Goal: Information Seeking & Learning: Find specific fact

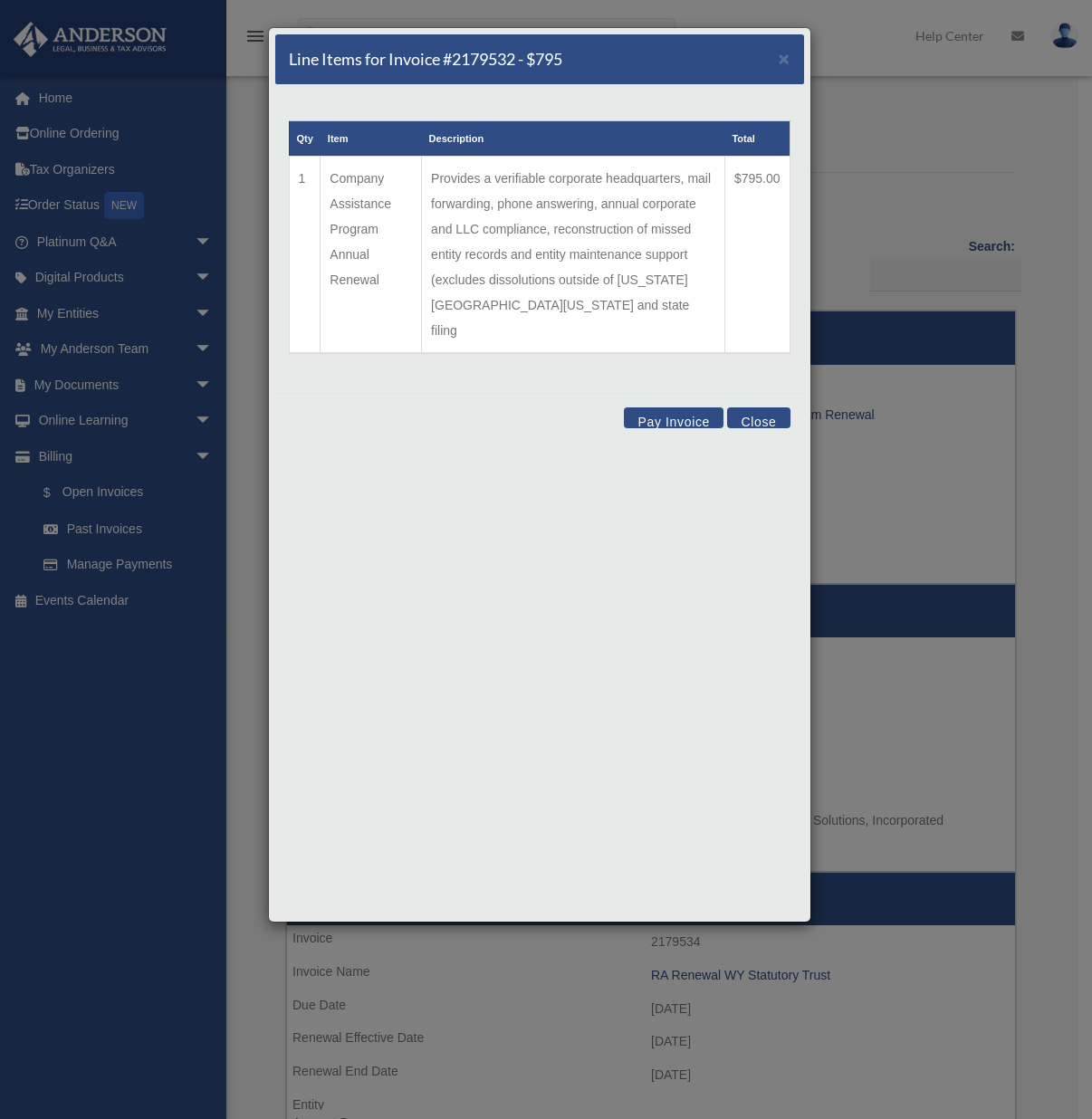
click at [750, 408] on button "Close" at bounding box center [759, 418] width 63 height 21
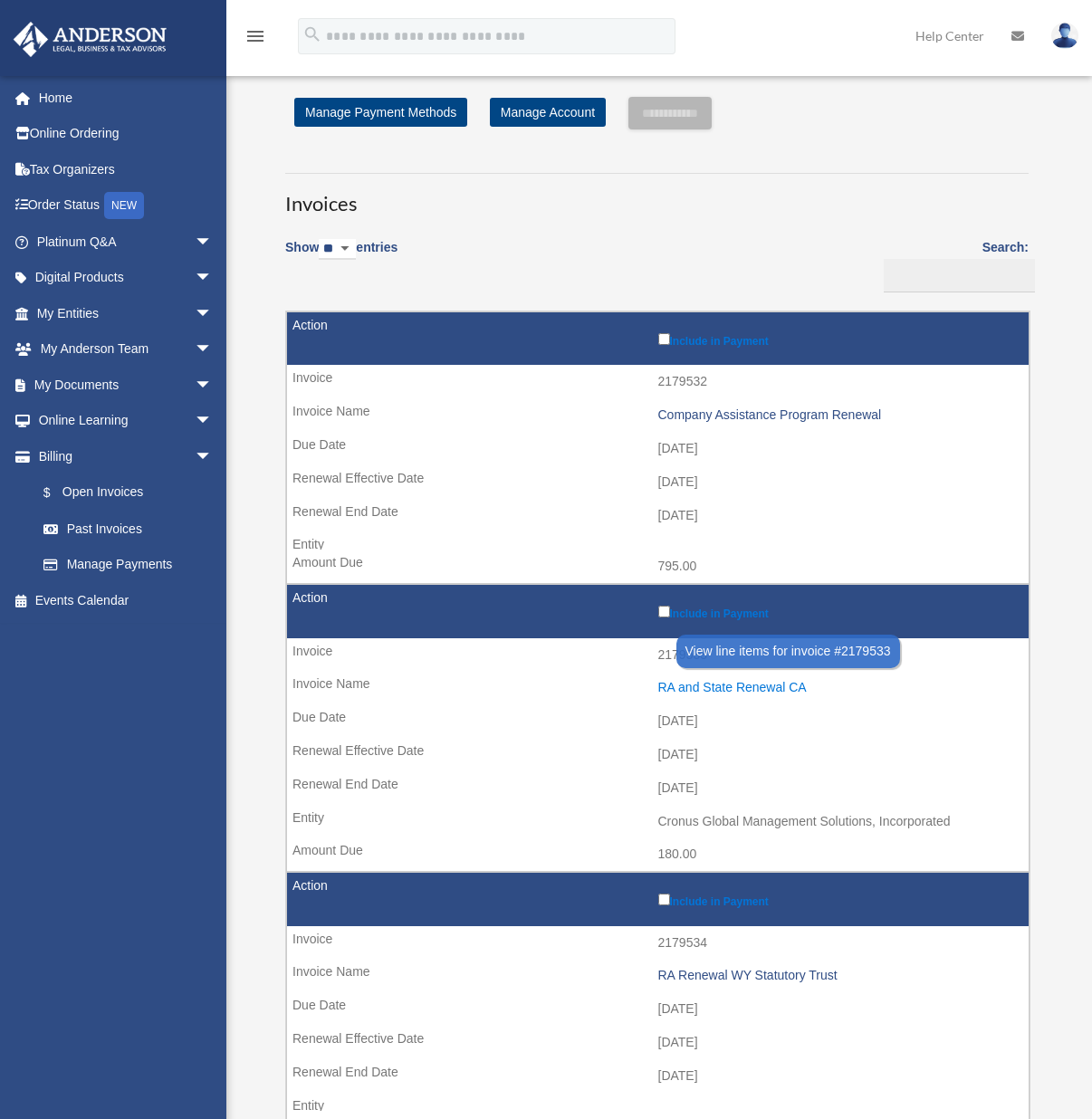
click at [705, 686] on div "RA and State Renewal CA" at bounding box center [839, 688] width 362 height 15
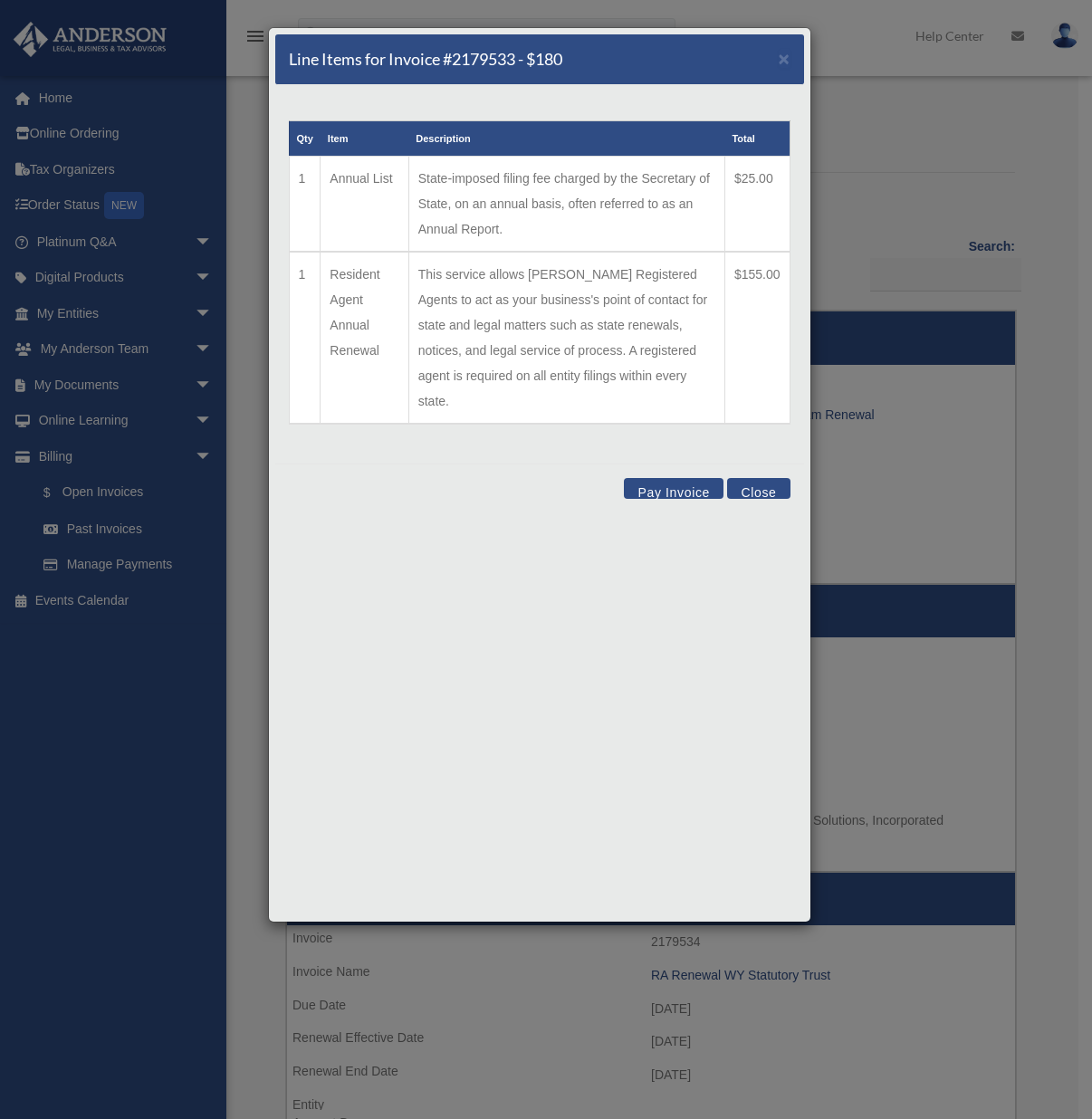
click at [127, 750] on div "Line Items for Invoice #2179533 - $180 × Qty Item Description Total 1 Annual Li…" at bounding box center [546, 559] width 1092 height 1119
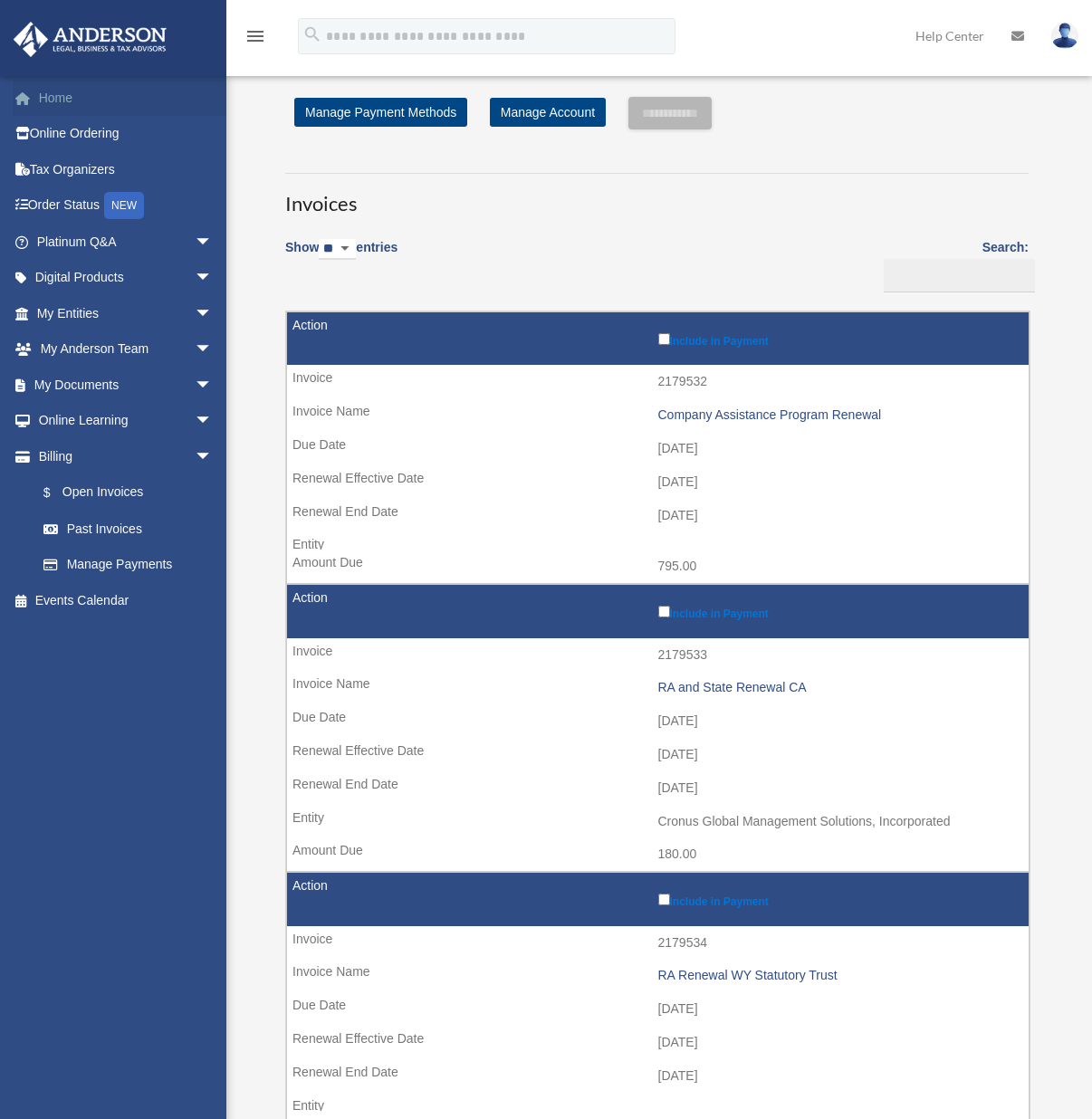
click at [61, 94] on link "Home" at bounding box center [126, 98] width 227 height 37
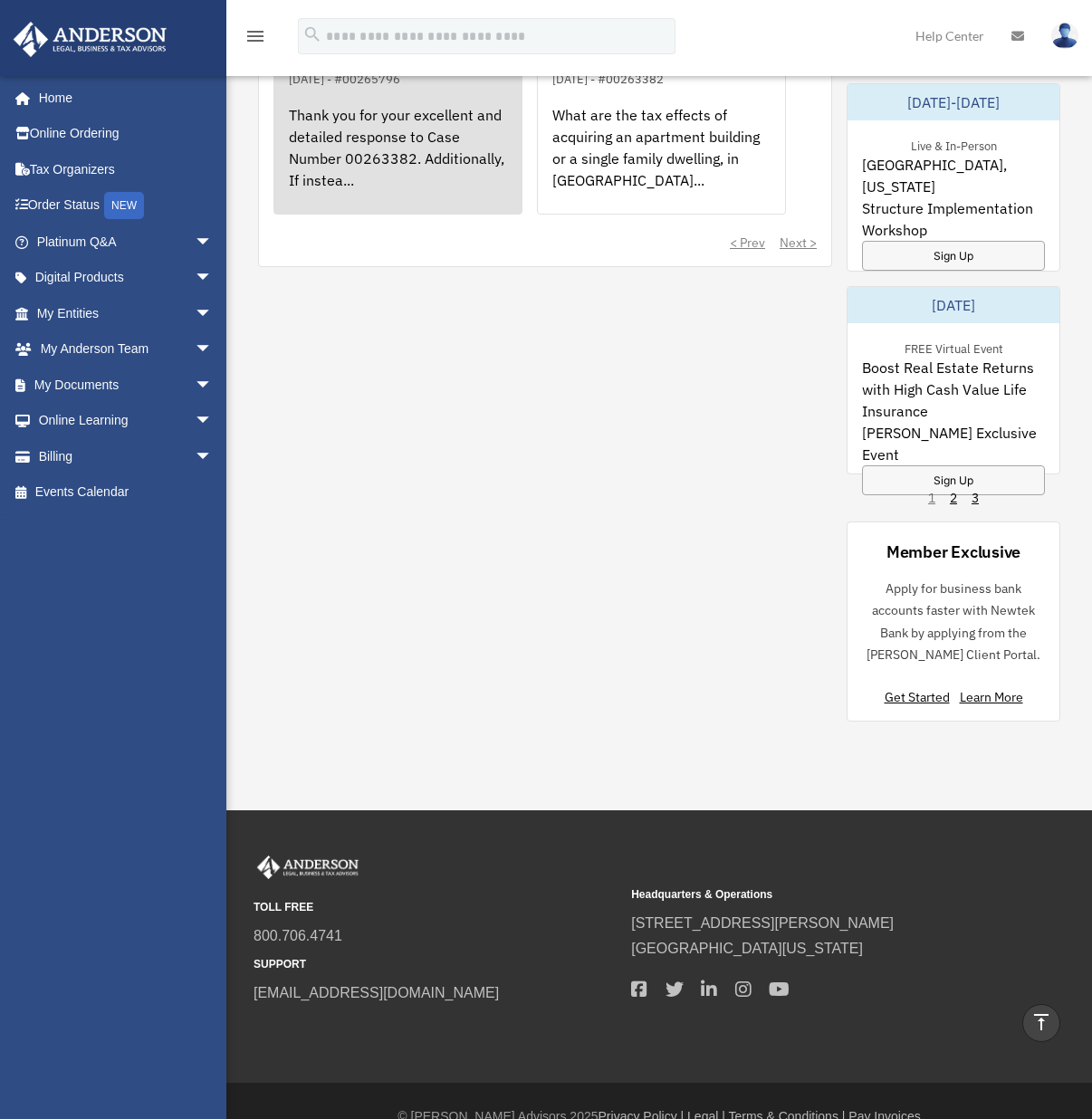
scroll to position [1458, 0]
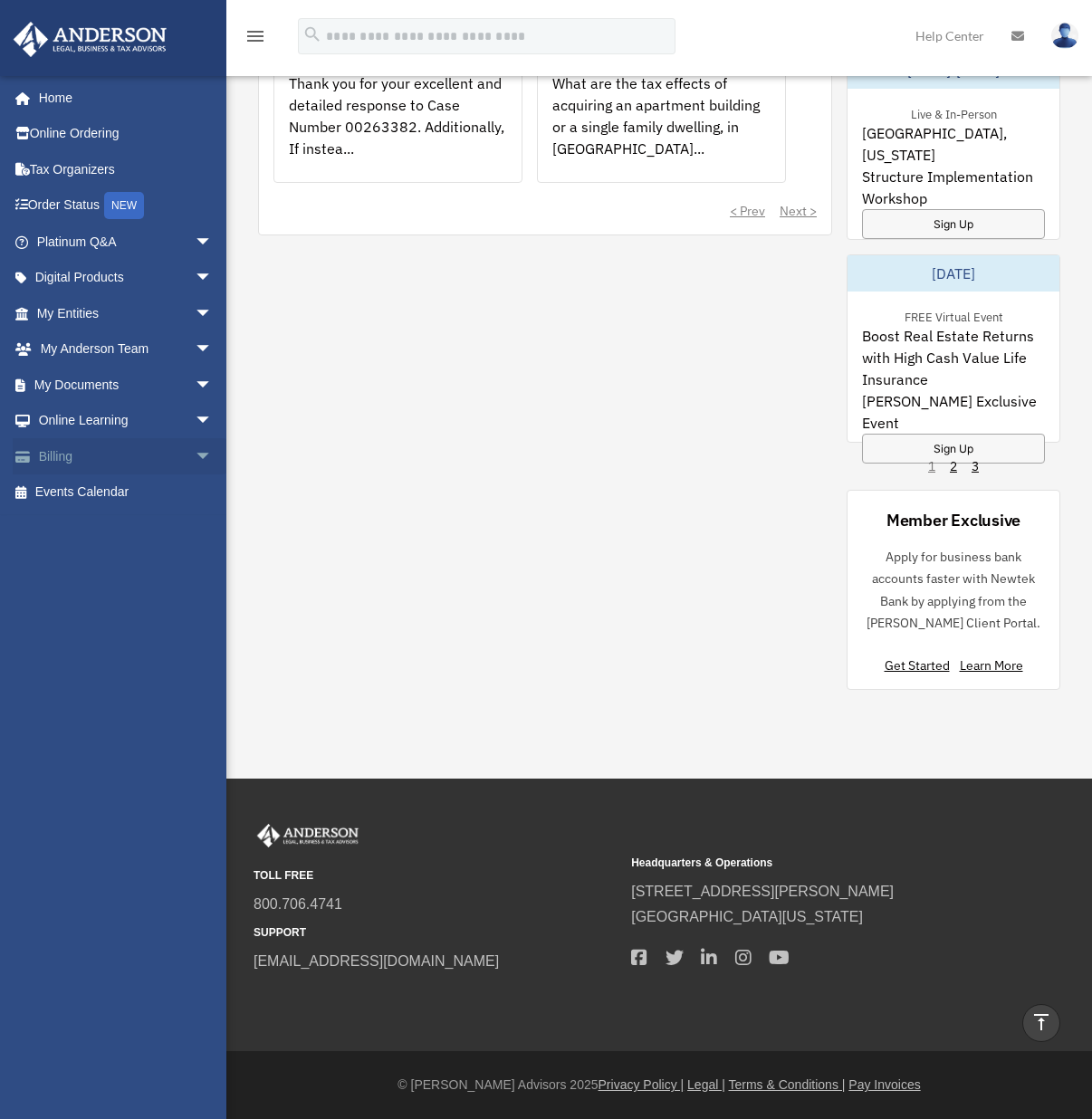
click at [78, 466] on link "Billing arrow_drop_down" at bounding box center [126, 457] width 227 height 37
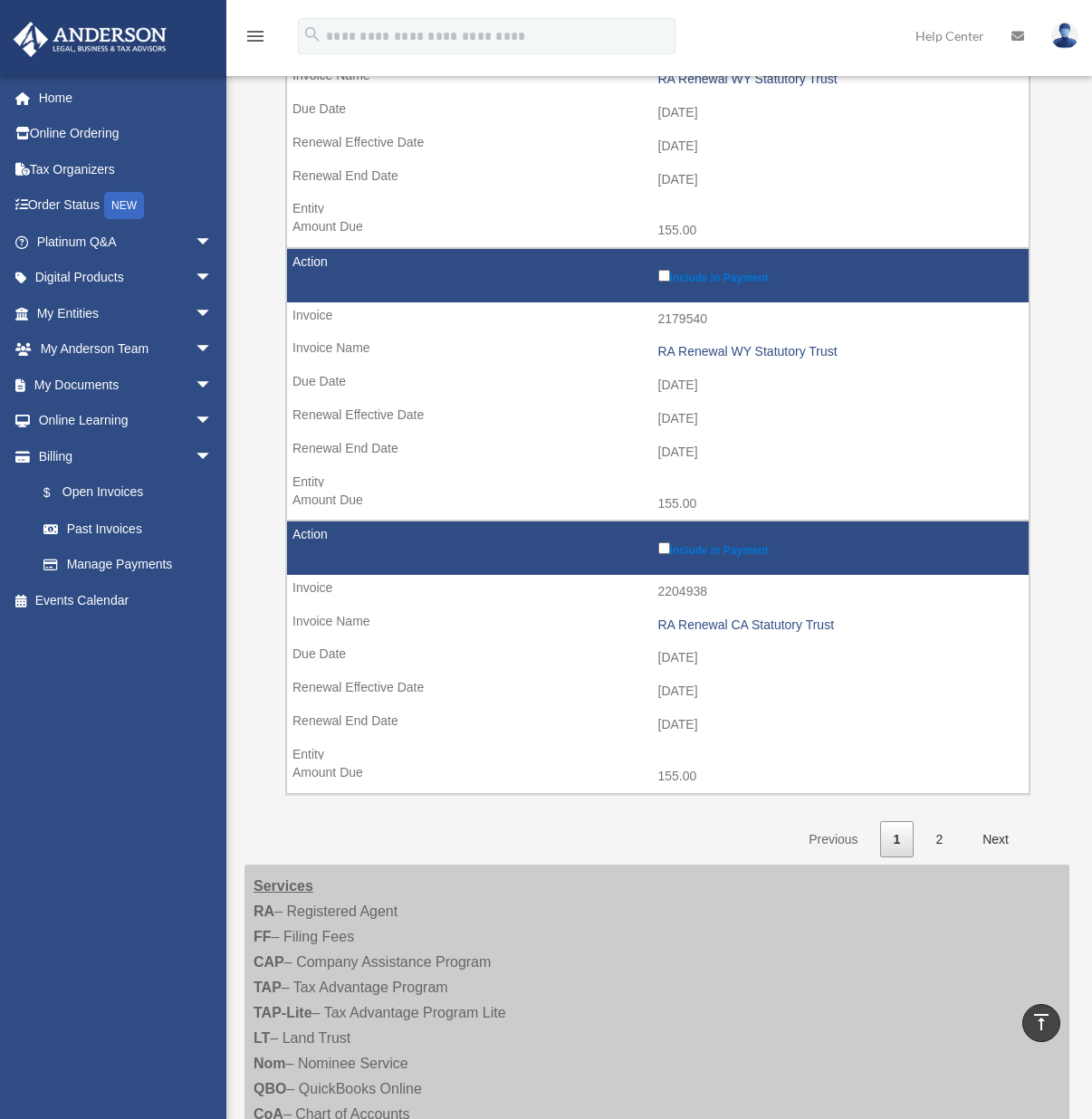
scroll to position [2261, 0]
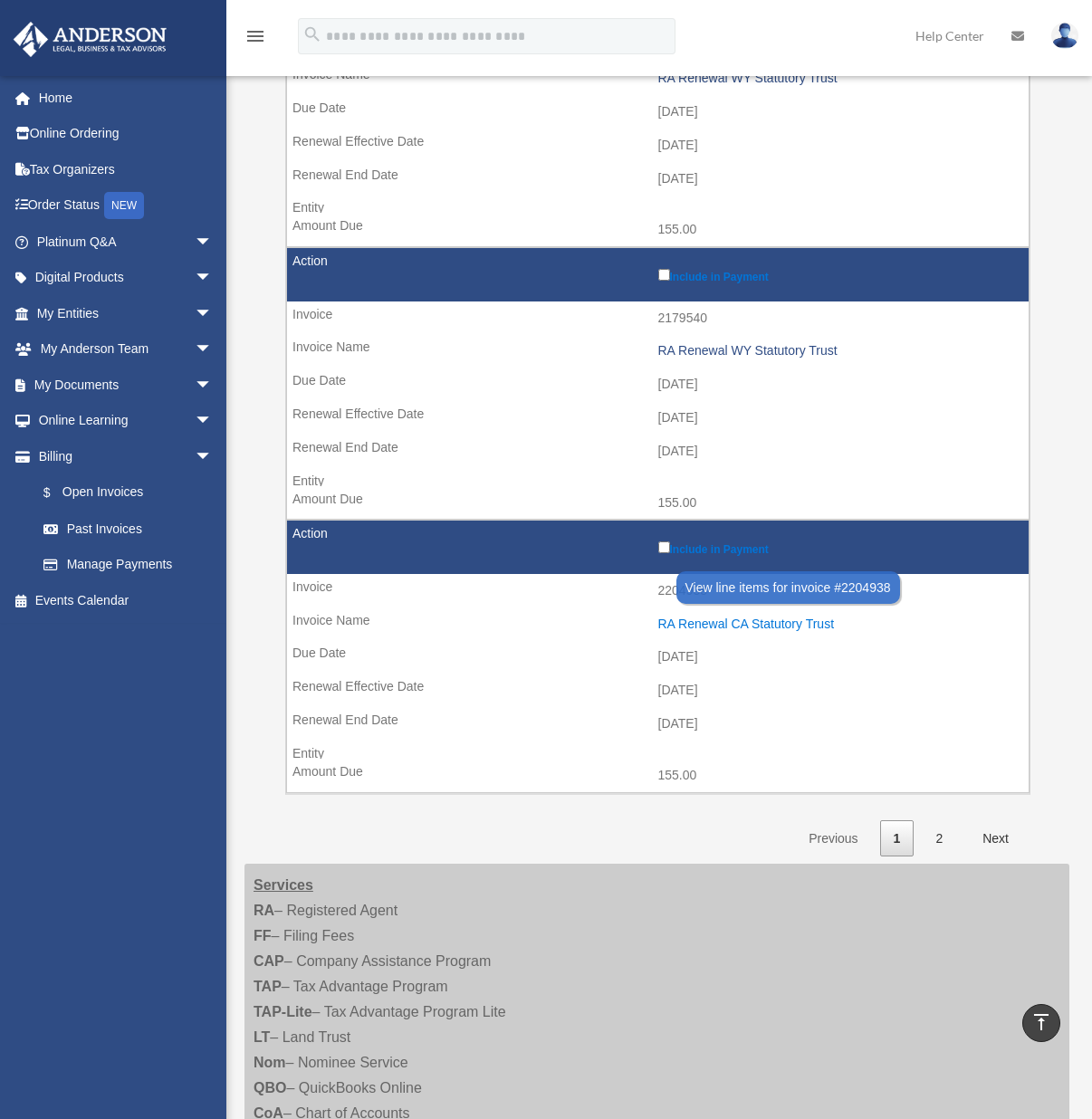
click at [701, 625] on div "RA Renewal CA Statutory Trust" at bounding box center [839, 625] width 362 height 15
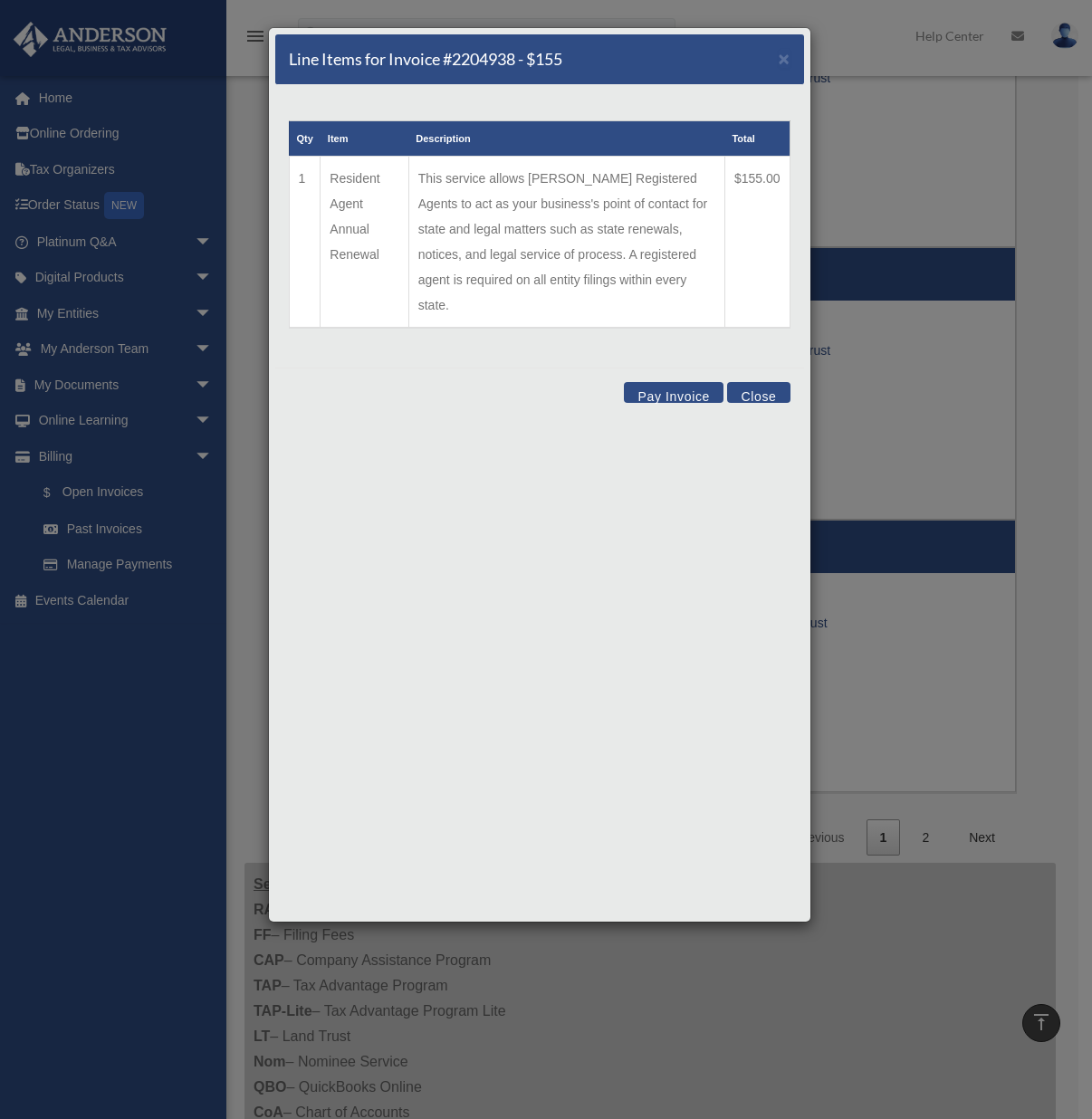
click at [769, 383] on button "Close" at bounding box center [759, 393] width 63 height 21
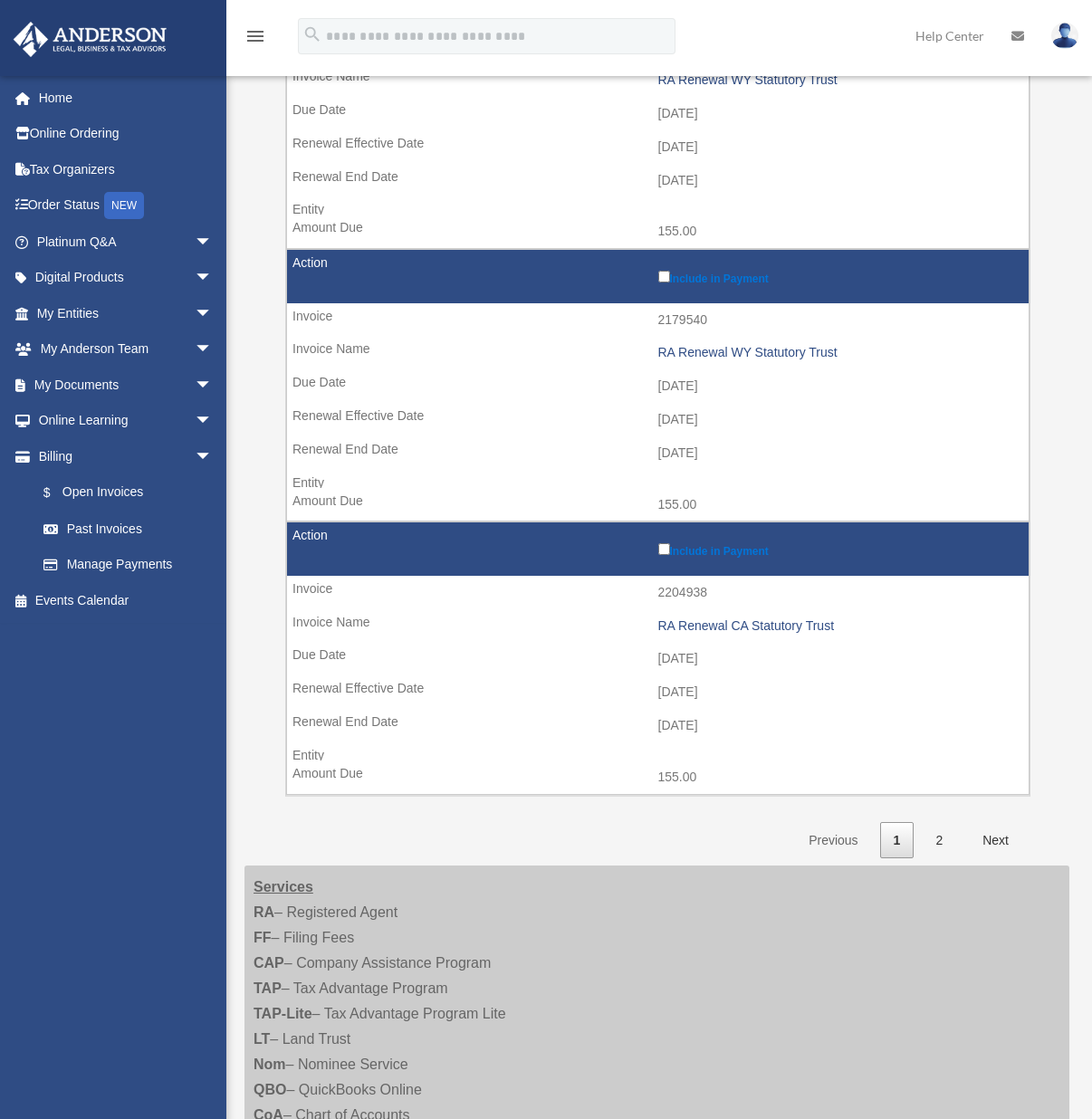
scroll to position [2260, 0]
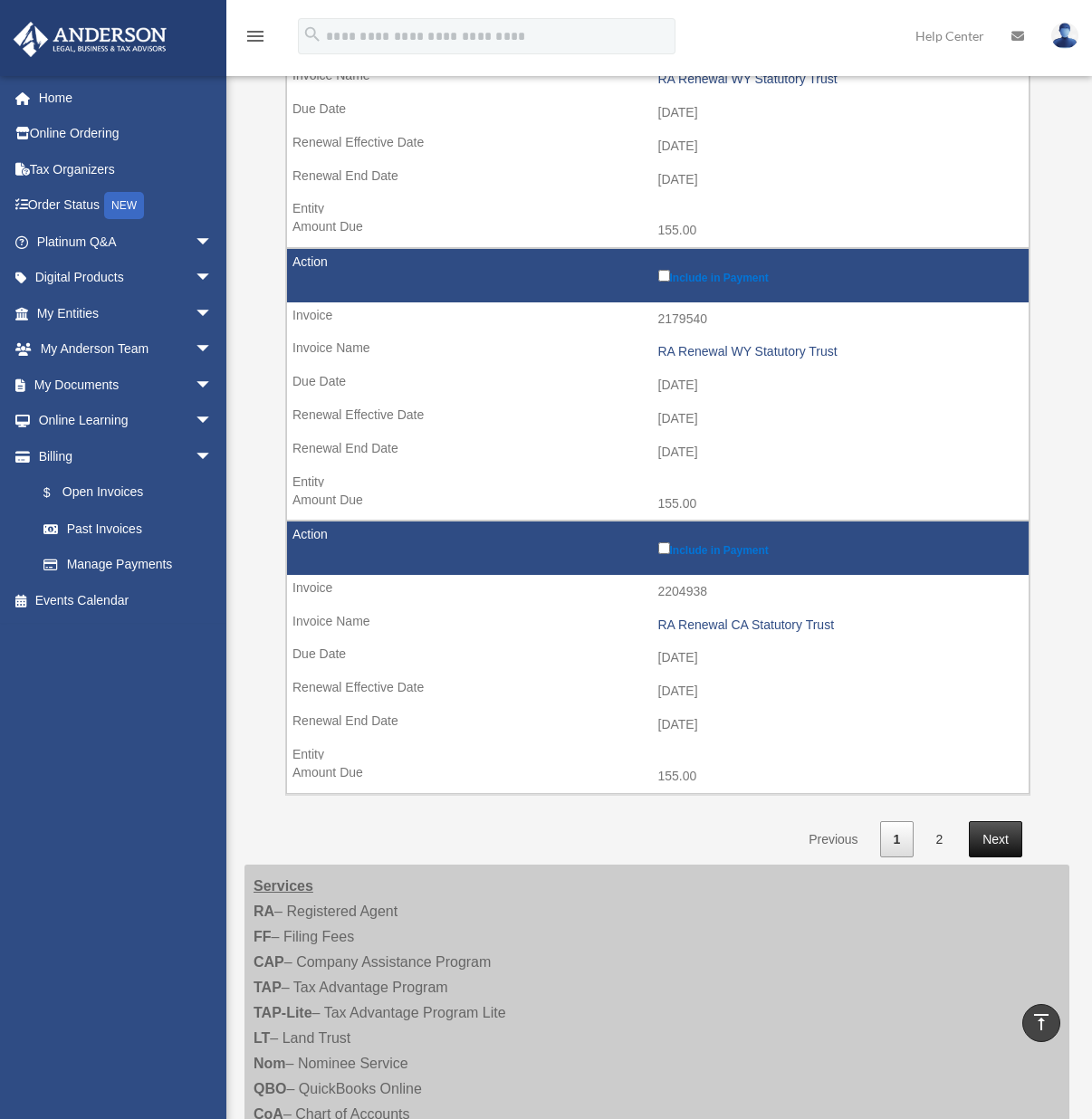
click at [1002, 839] on link "Next" at bounding box center [995, 839] width 53 height 38
click at [903, 843] on link "1" at bounding box center [897, 839] width 35 height 38
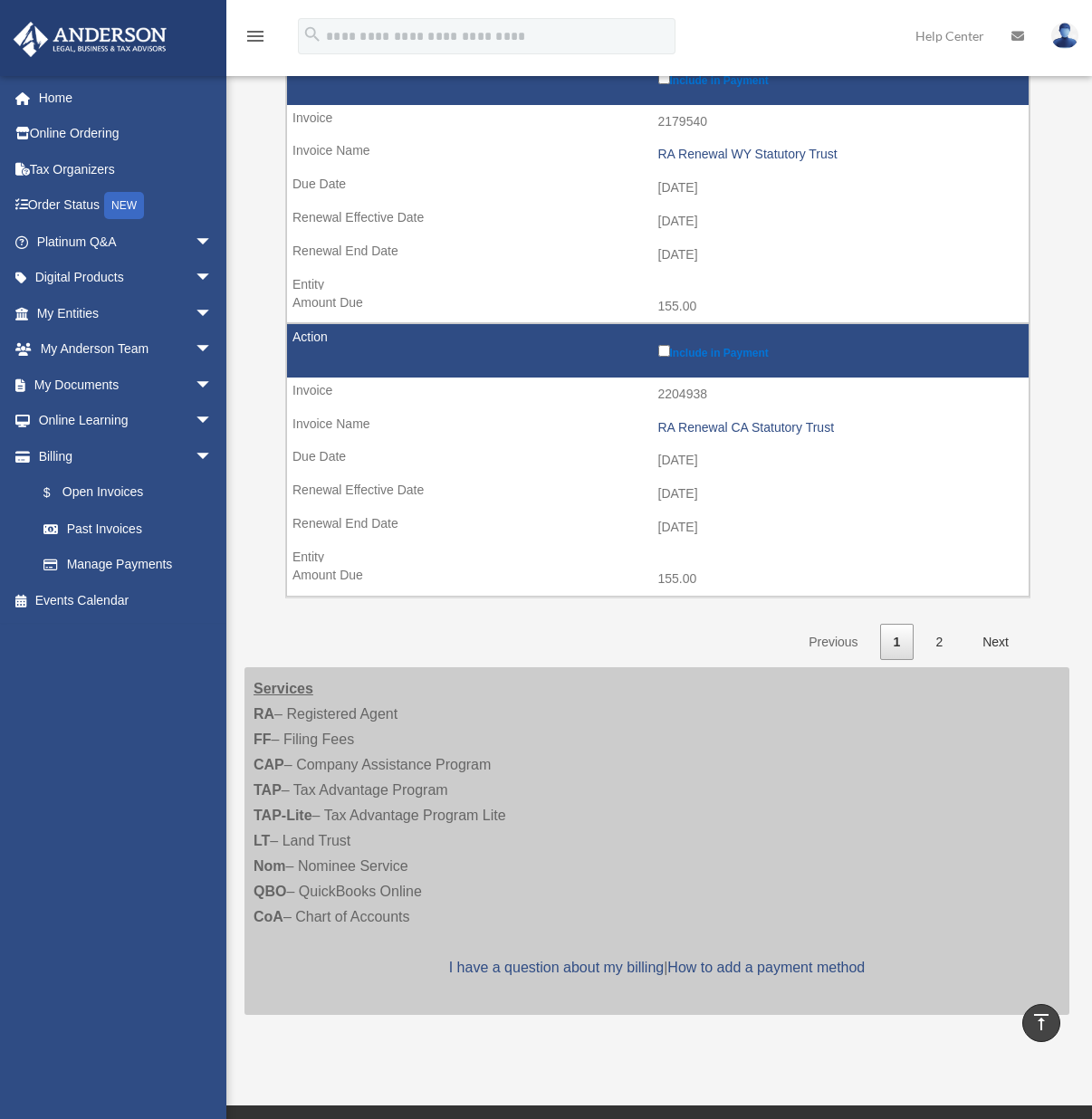
scroll to position [2474, 0]
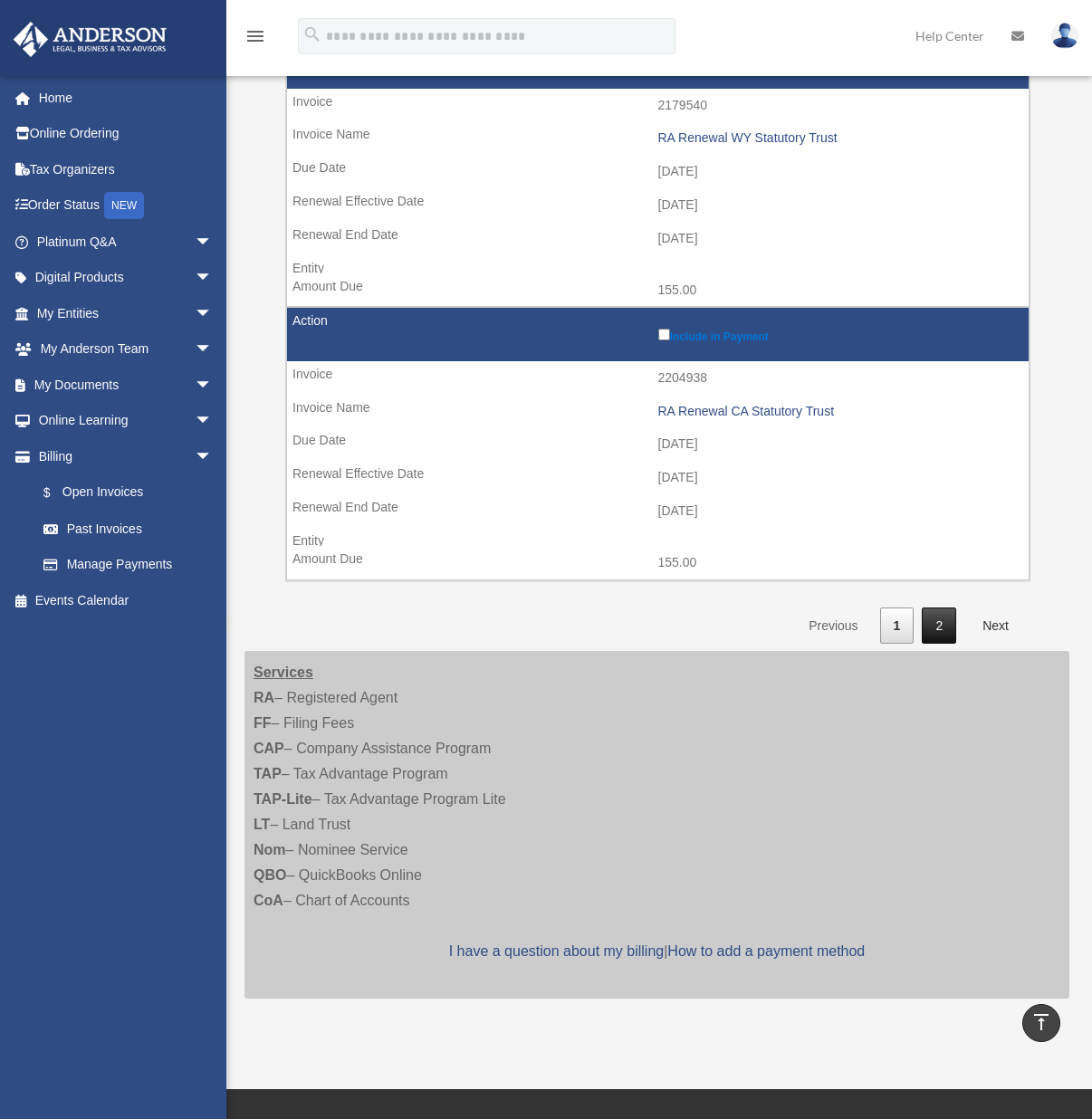
click at [946, 623] on link "2" at bounding box center [940, 626] width 35 height 38
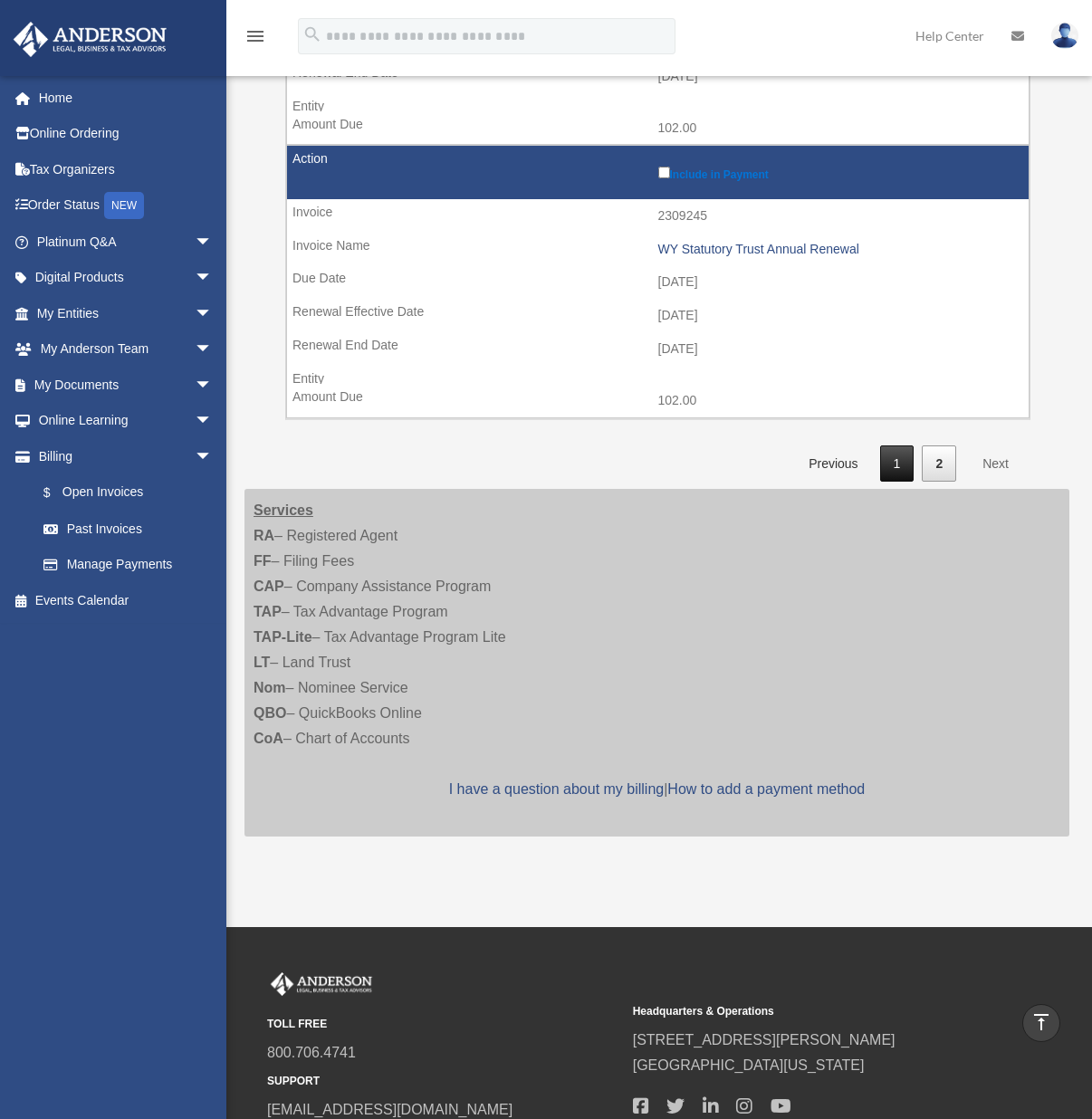
scroll to position [2635, 0]
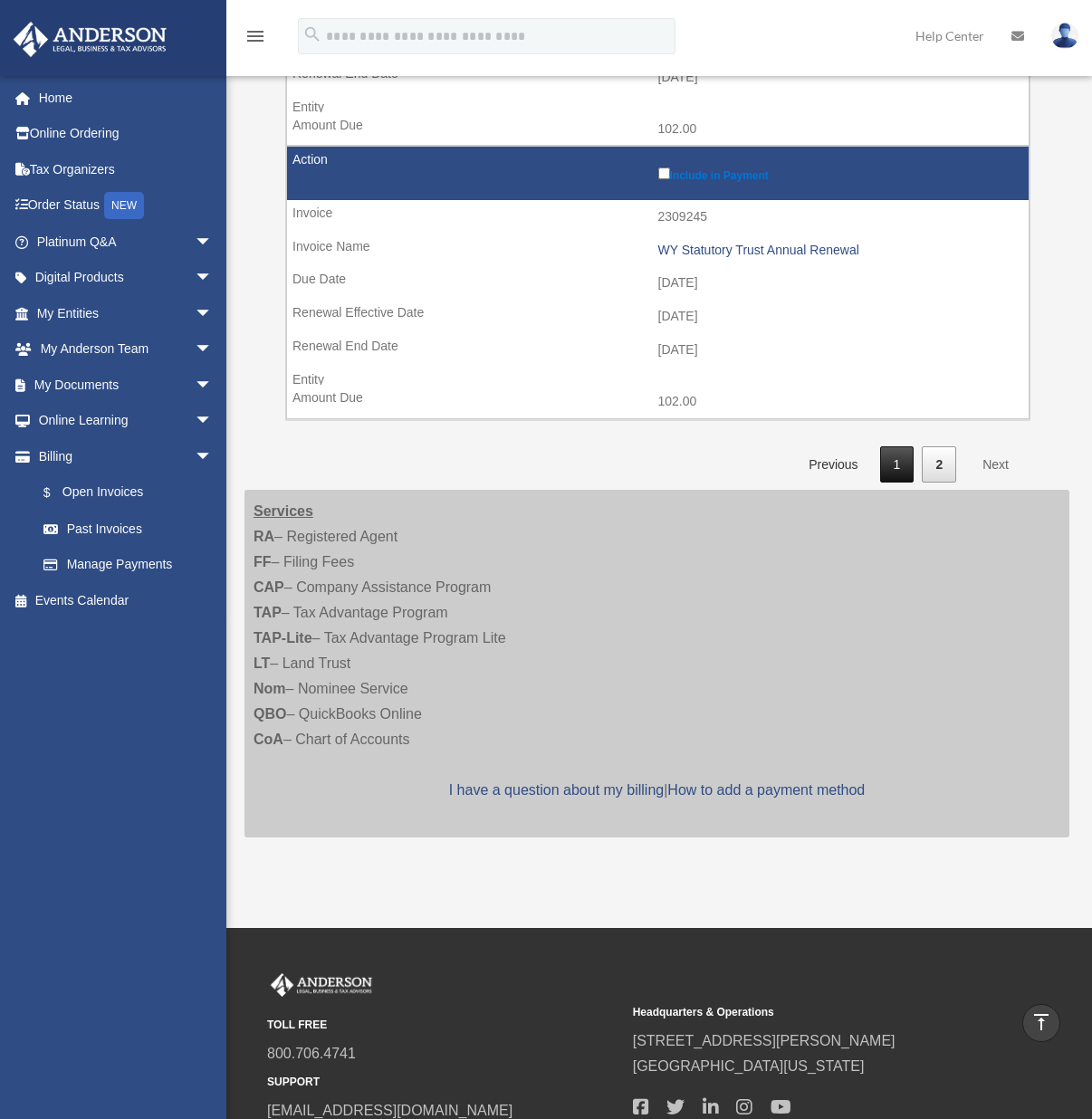
click at [891, 466] on link "1" at bounding box center [897, 465] width 35 height 38
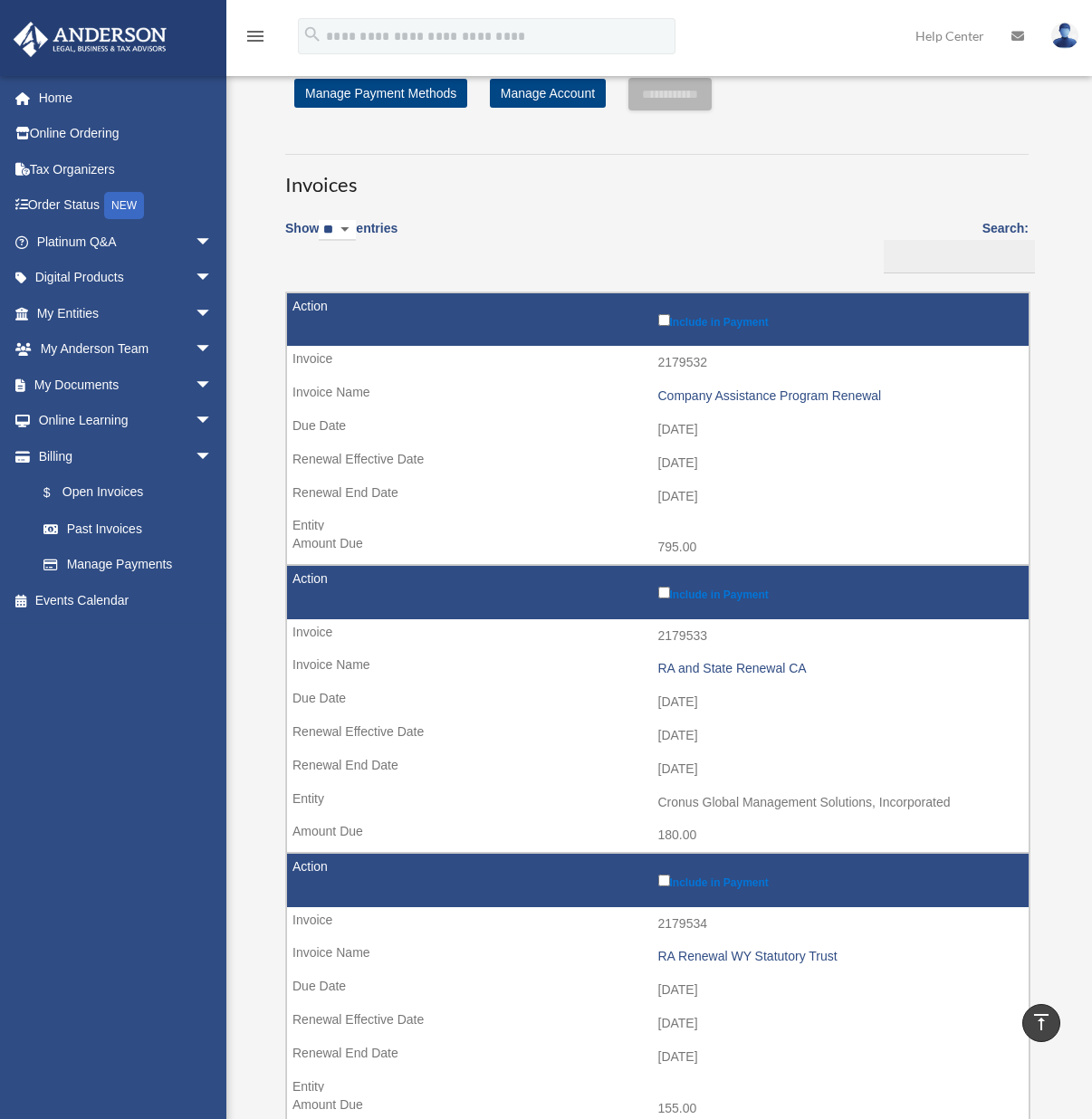
scroll to position [0, 0]
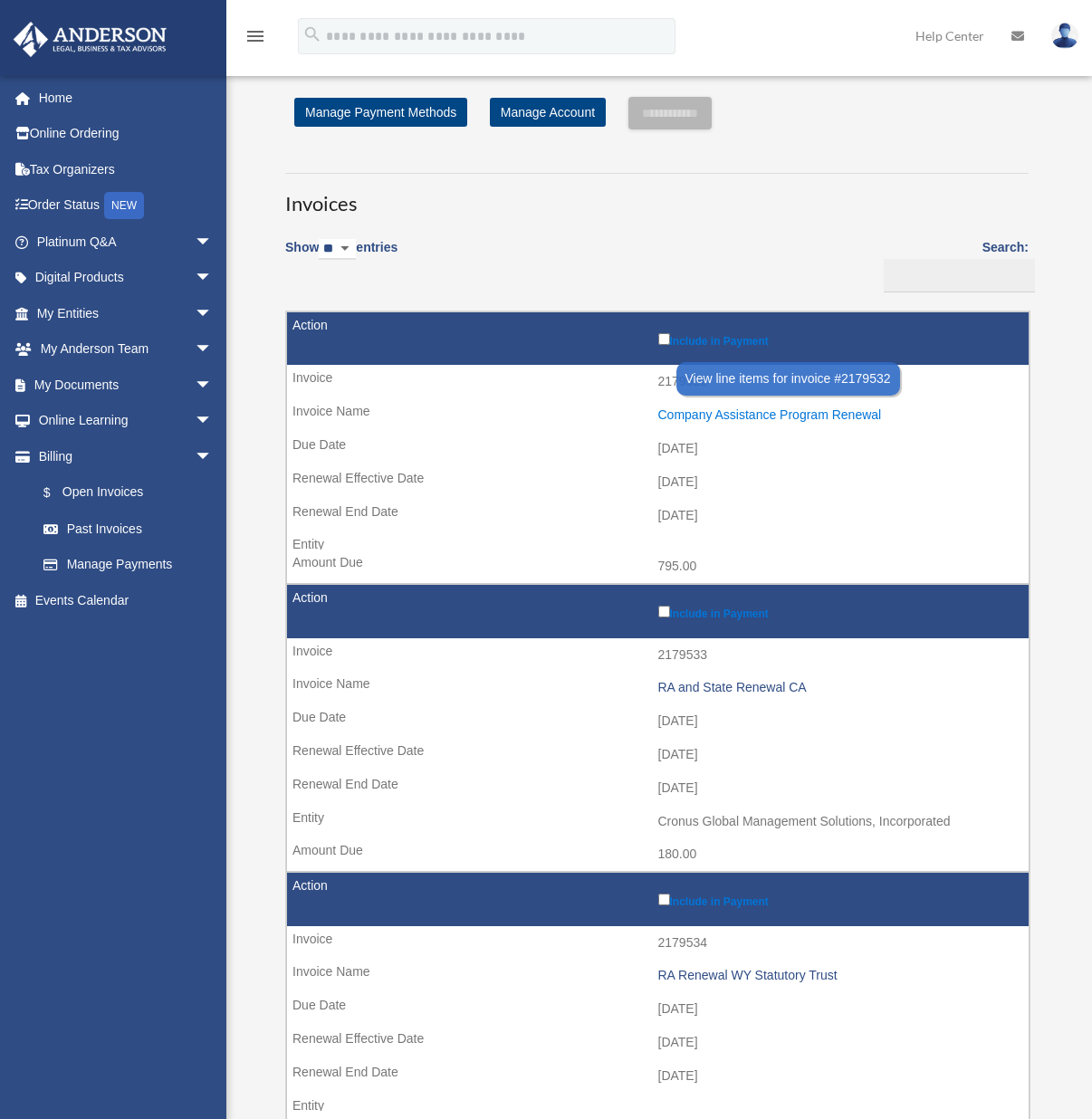
click at [682, 417] on div "Company Assistance Program Renewal" at bounding box center [839, 415] width 362 height 15
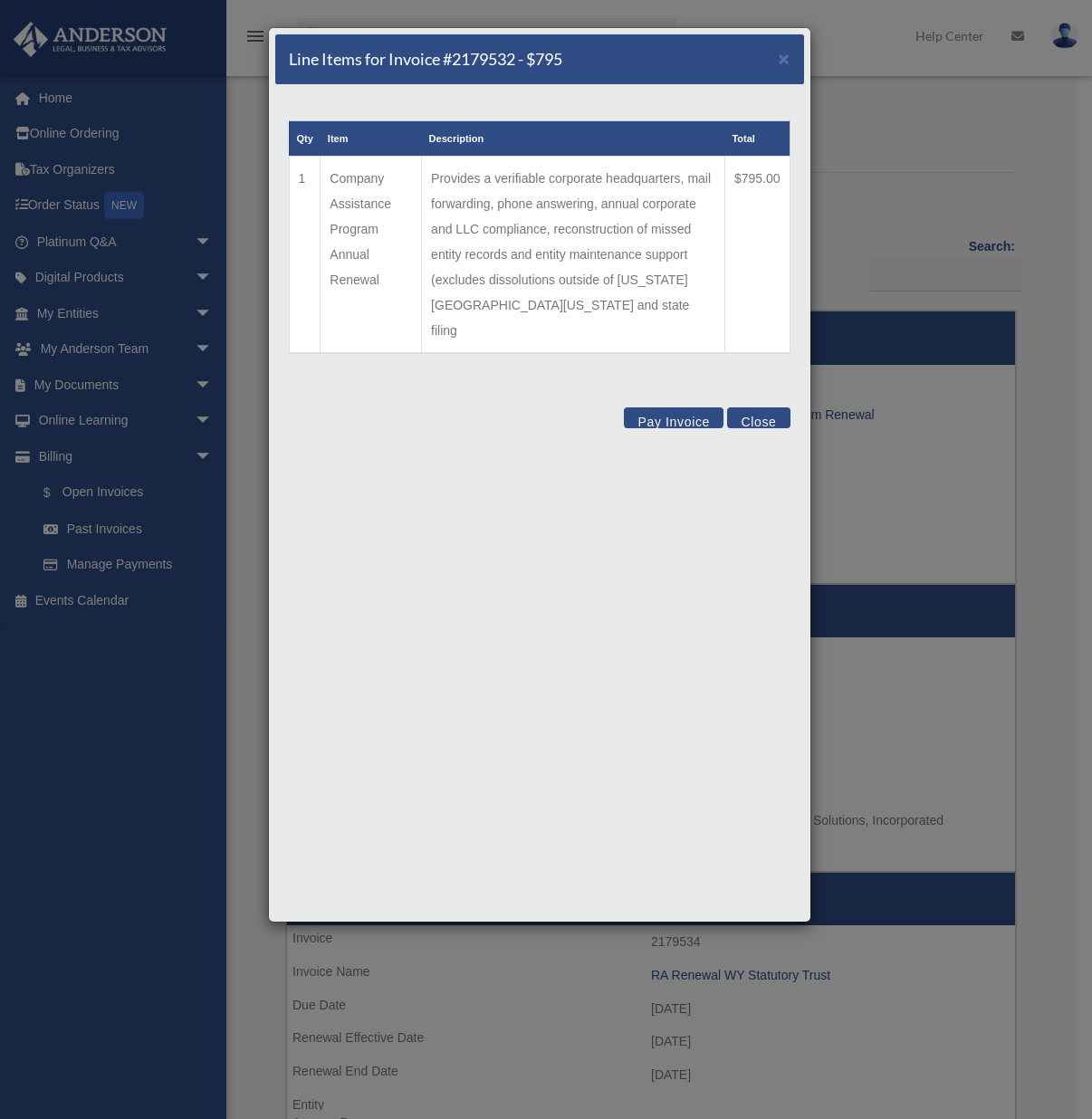
click at [756, 408] on button "Close" at bounding box center [759, 418] width 63 height 21
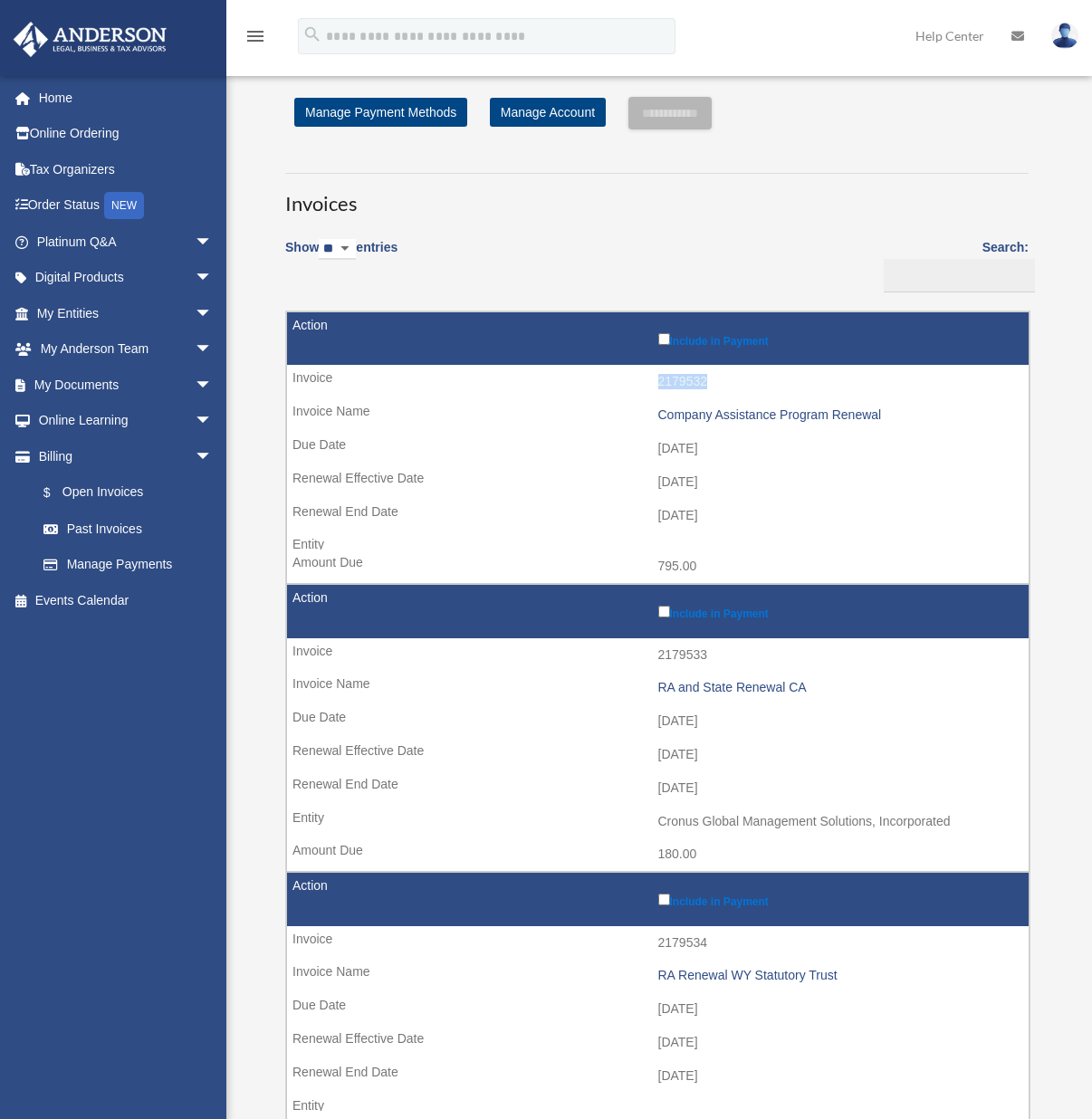
drag, startPoint x: 659, startPoint y: 386, endPoint x: 709, endPoint y: 385, distance: 50.0
click at [709, 385] on td "2179532" at bounding box center [658, 383] width 742 height 35
copy td "2179532"
click at [668, 415] on div "Company Assistance Program Renewal" at bounding box center [839, 415] width 362 height 15
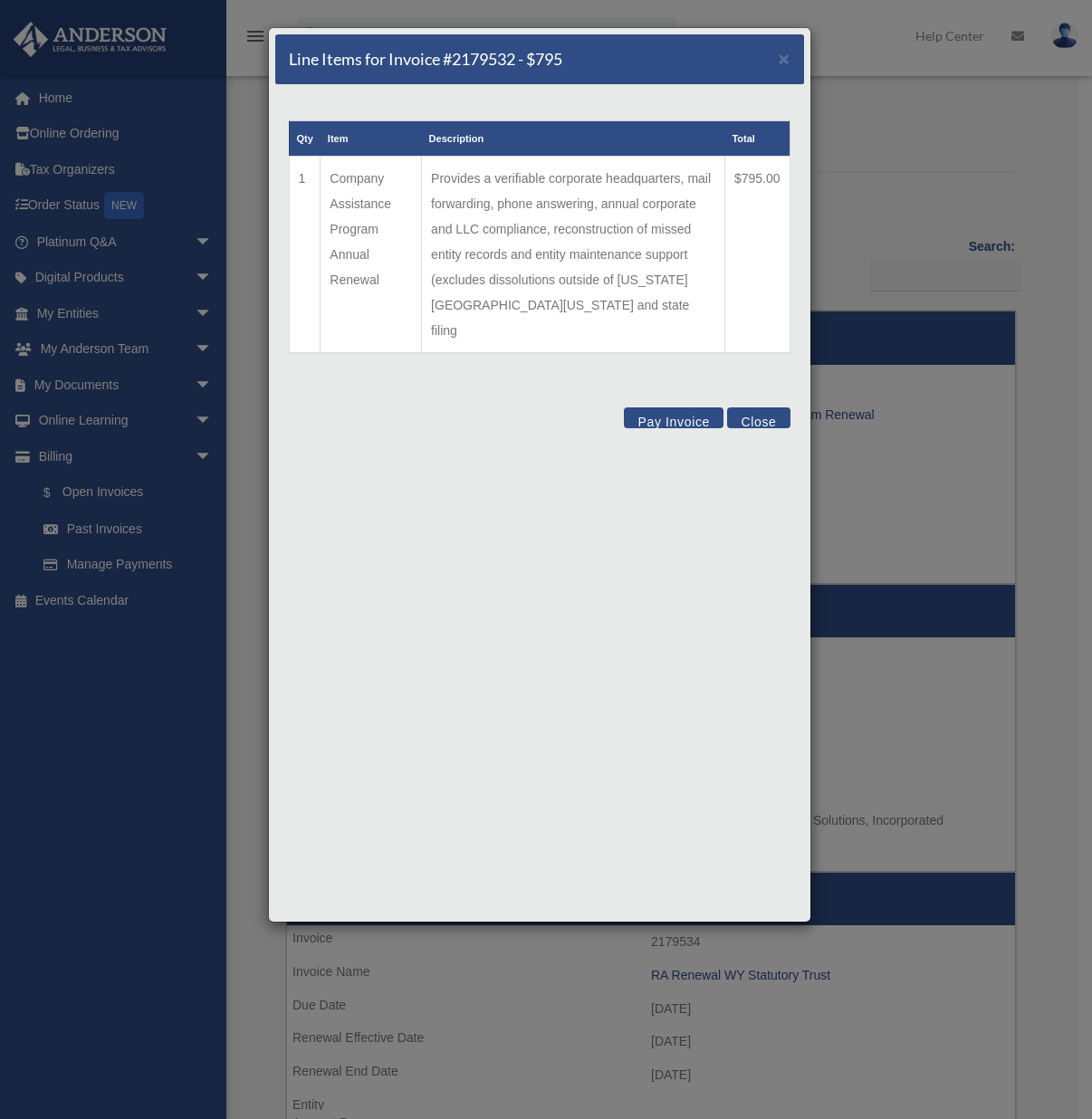
drag, startPoint x: 379, startPoint y: 280, endPoint x: 327, endPoint y: 186, distance: 107.4
click at [324, 185] on td "Company Assistance Program Annual Renewal" at bounding box center [371, 255] width 101 height 198
copy td "Company Assistance Program Annual Renewal"
drag, startPoint x: 733, startPoint y: 177, endPoint x: 785, endPoint y: 186, distance: 52.8
click at [785, 186] on td "$795.00" at bounding box center [758, 255] width 66 height 198
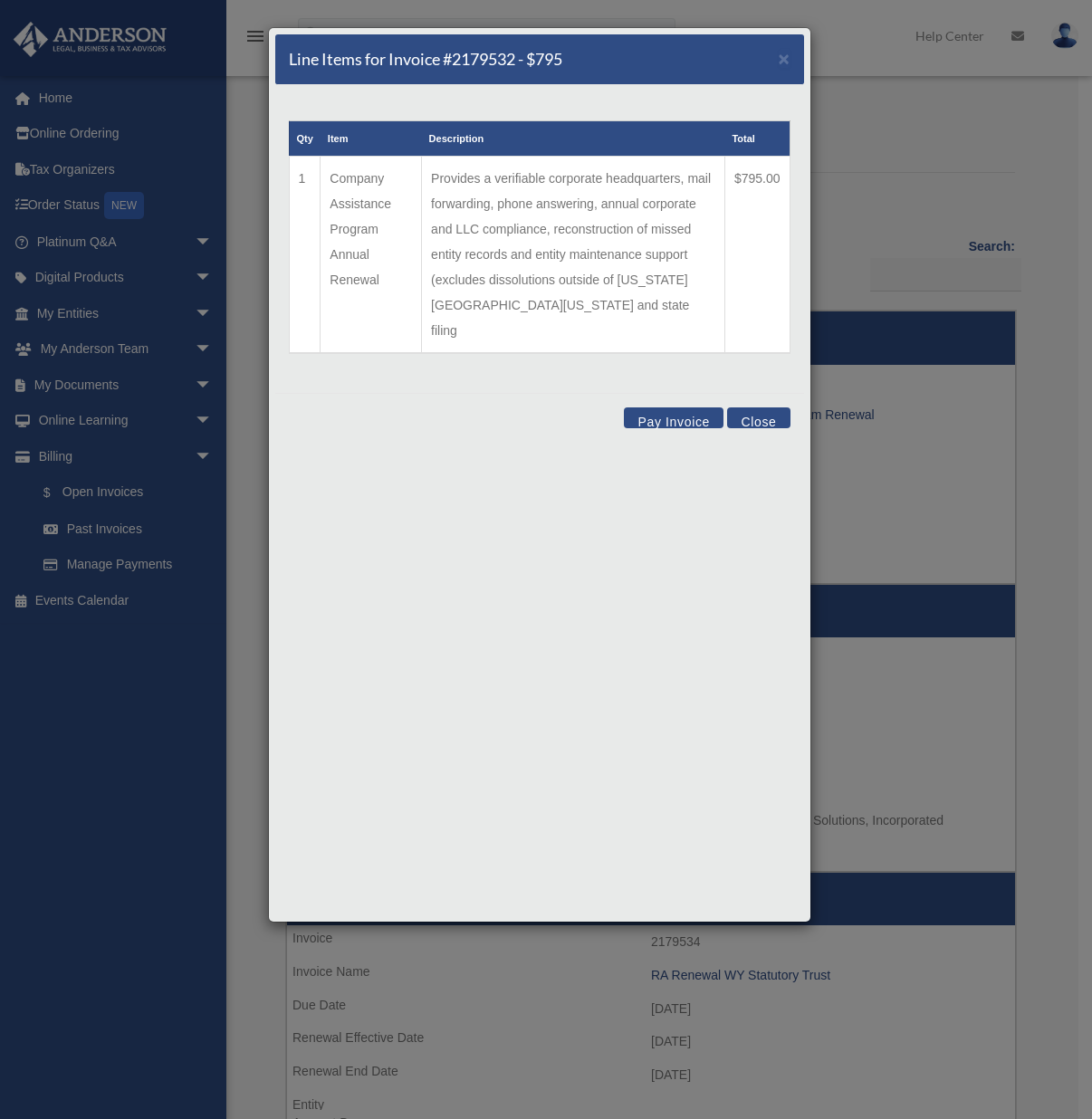
copy td "$795.00"
click at [773, 408] on button "Close" at bounding box center [759, 418] width 63 height 21
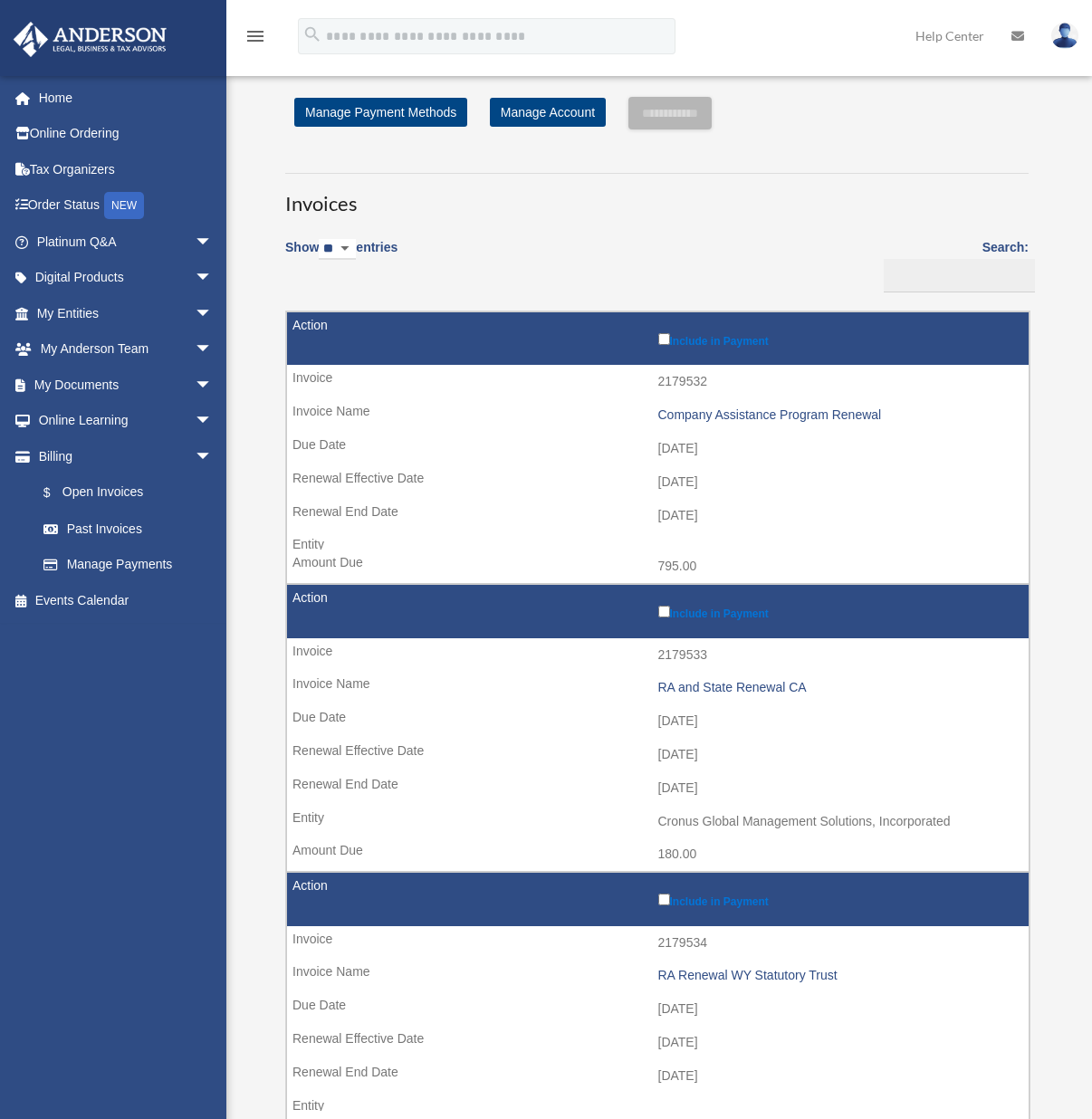
click at [689, 655] on td "2179533" at bounding box center [658, 655] width 742 height 35
copy td "2179533"
click at [658, 690] on div "RA and State Renewal CA" at bounding box center [839, 688] width 362 height 15
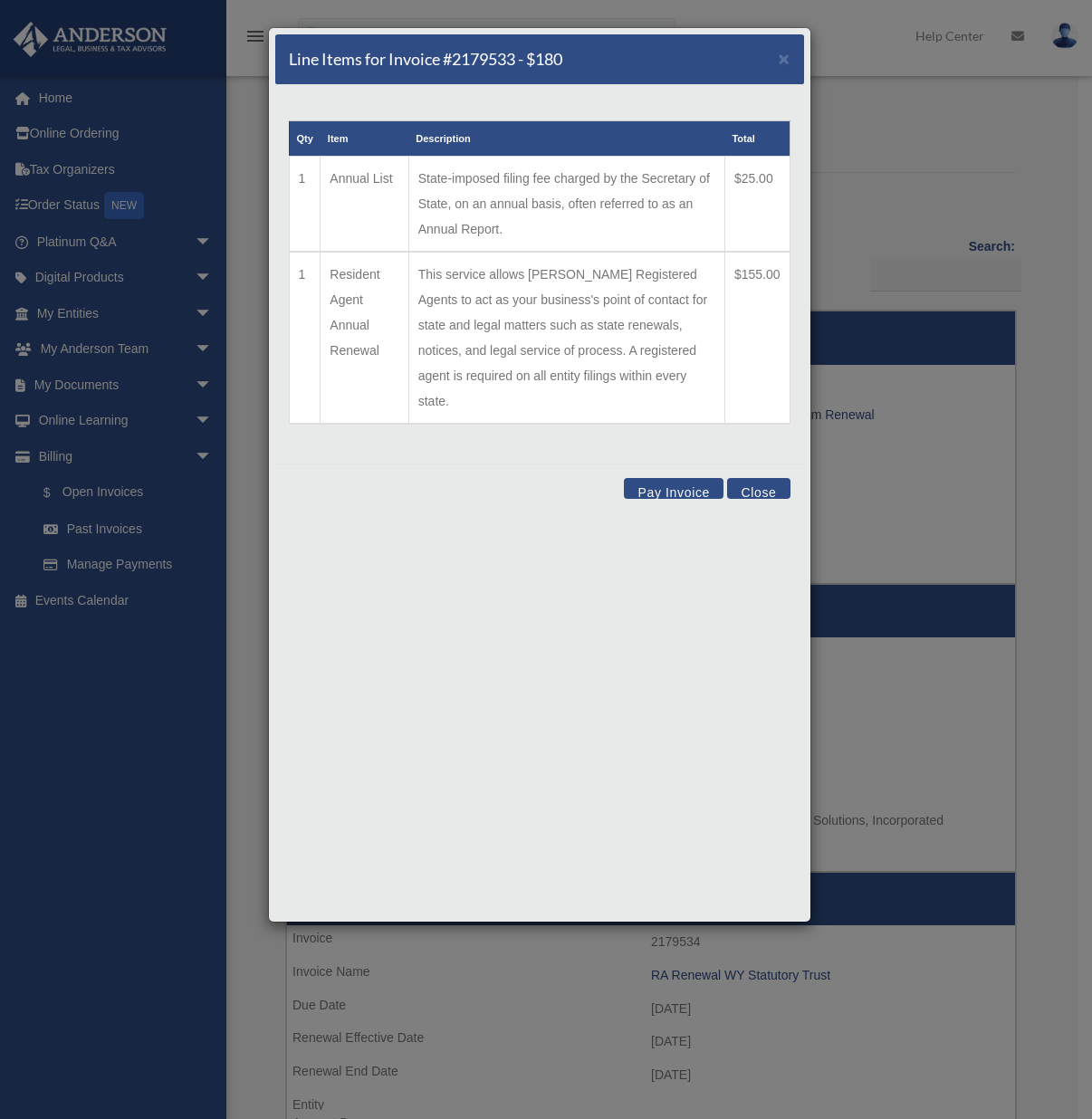
click at [767, 478] on button "Close" at bounding box center [759, 489] width 63 height 21
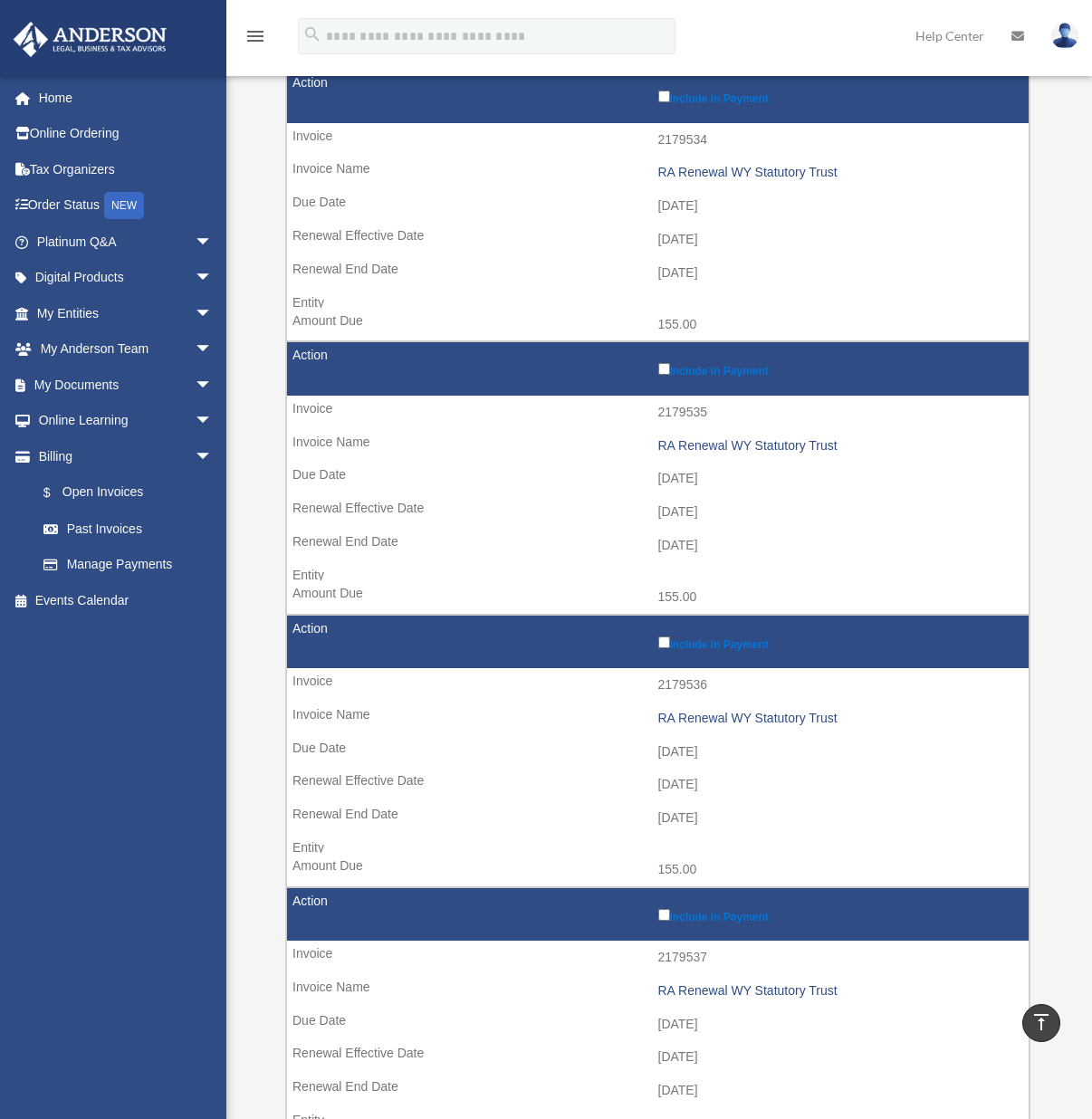
scroll to position [810, 0]
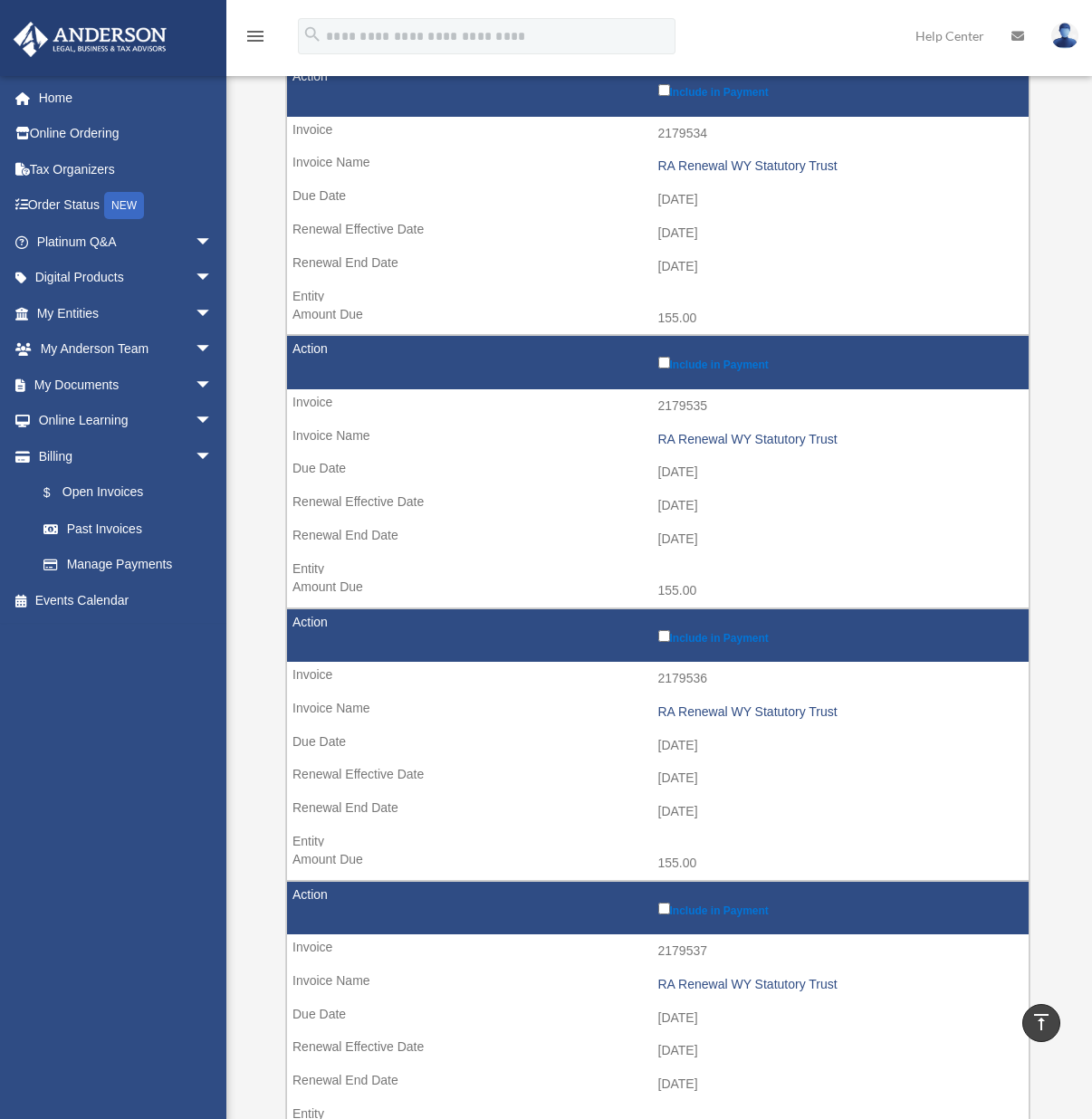
click at [690, 132] on td "2179534" at bounding box center [658, 134] width 742 height 35
copy td "2179534"
click at [690, 167] on div "RA Renewal WY Statutory Trust" at bounding box center [839, 166] width 362 height 15
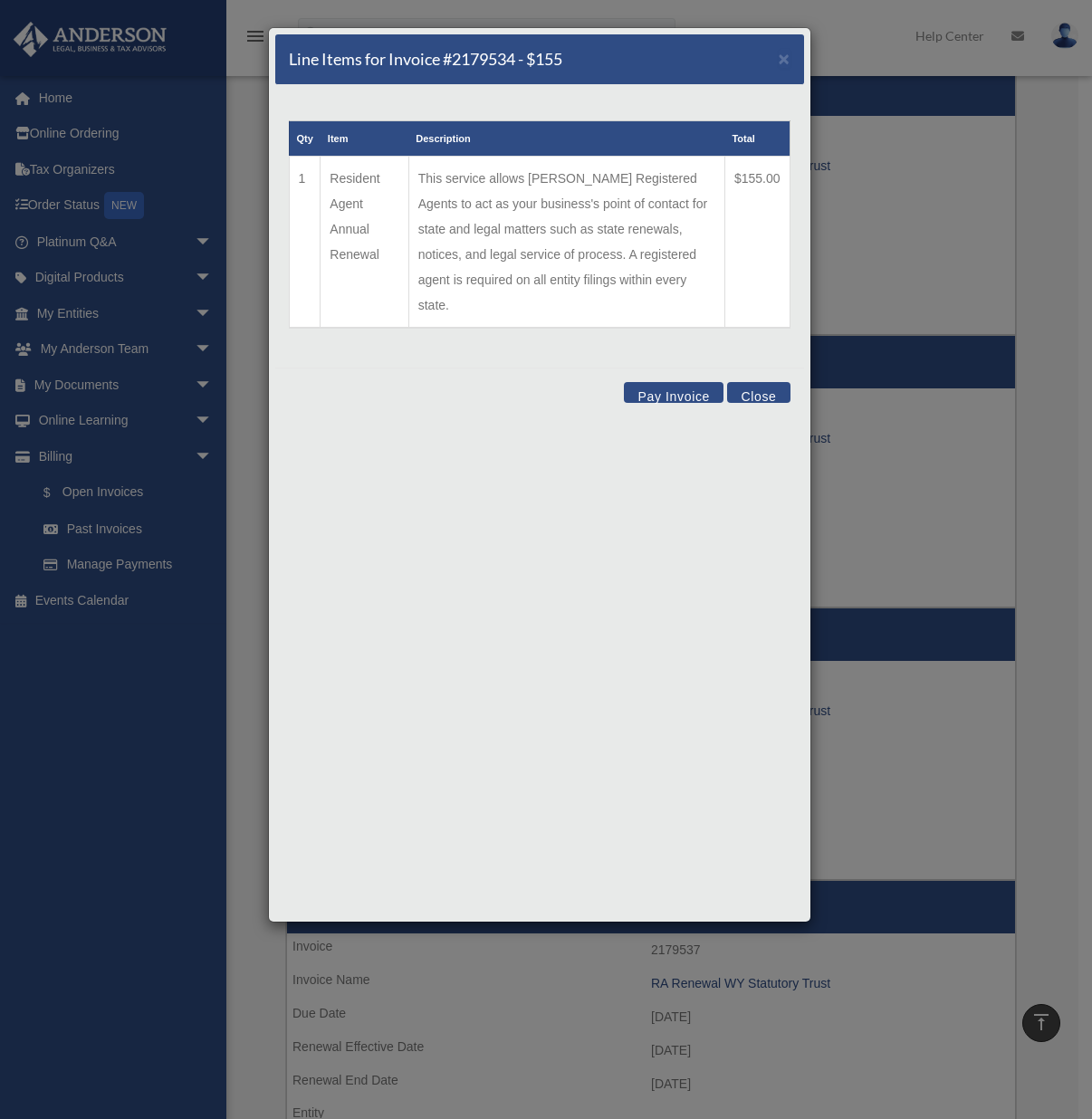
drag, startPoint x: 736, startPoint y: 179, endPoint x: 777, endPoint y: 183, distance: 41.2
click at [777, 183] on td "$155.00" at bounding box center [758, 243] width 66 height 173
copy td "$155.00"
click at [760, 383] on button "Close" at bounding box center [759, 393] width 63 height 21
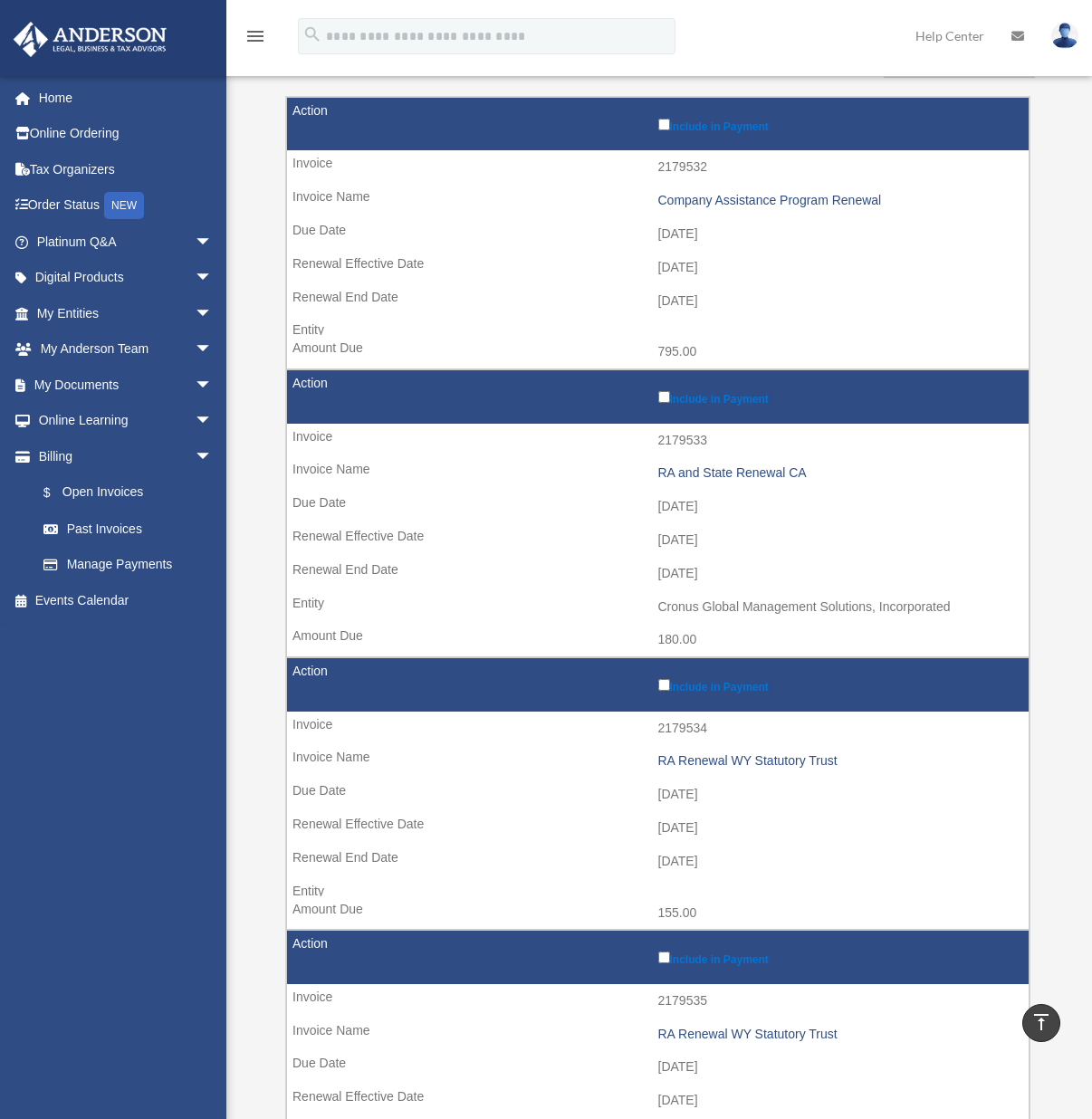
scroll to position [0, 0]
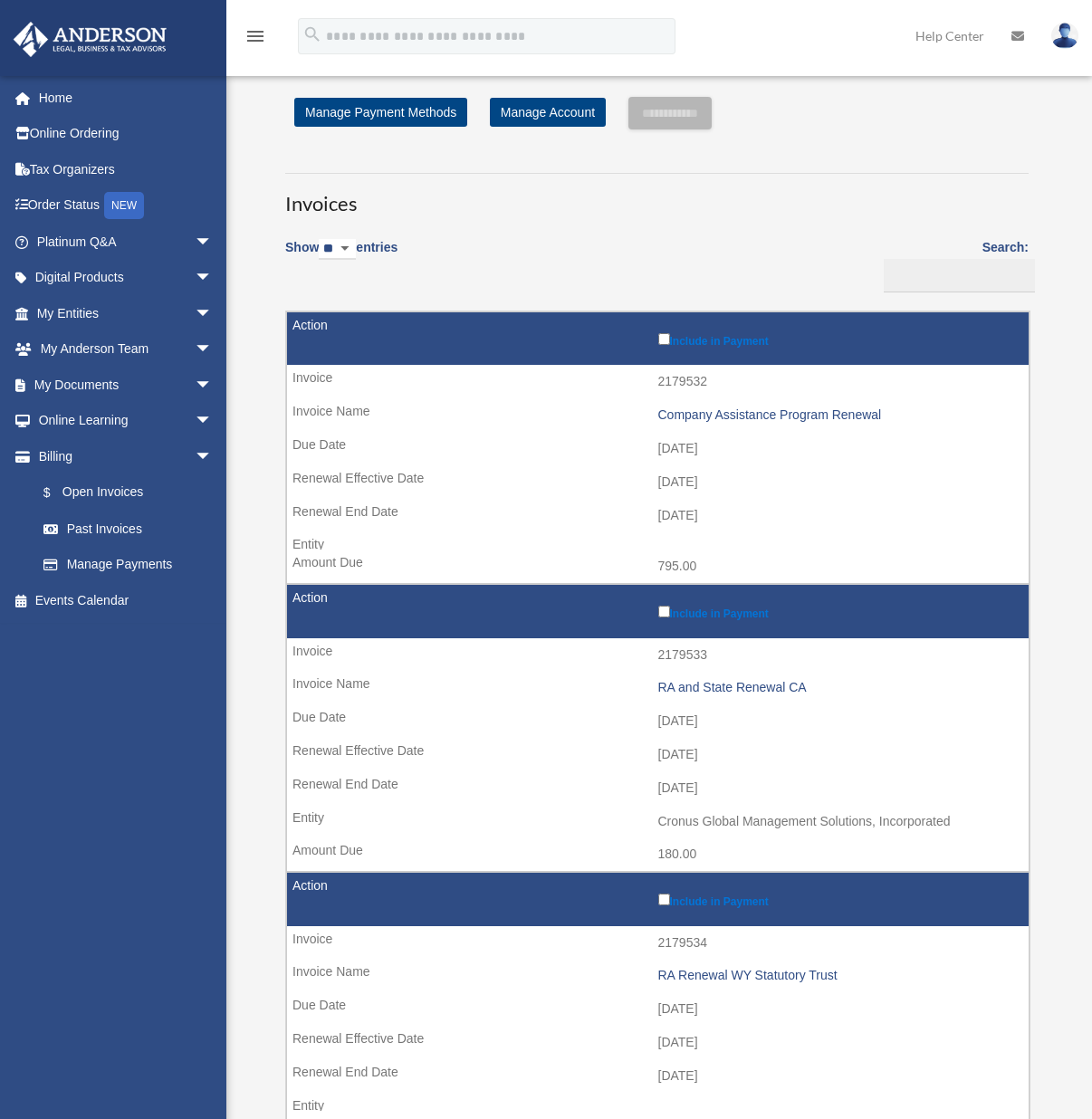
click at [673, 847] on td "180.00" at bounding box center [658, 855] width 742 height 35
click at [673, 845] on td "180.00" at bounding box center [658, 855] width 742 height 35
copy td "180.00"
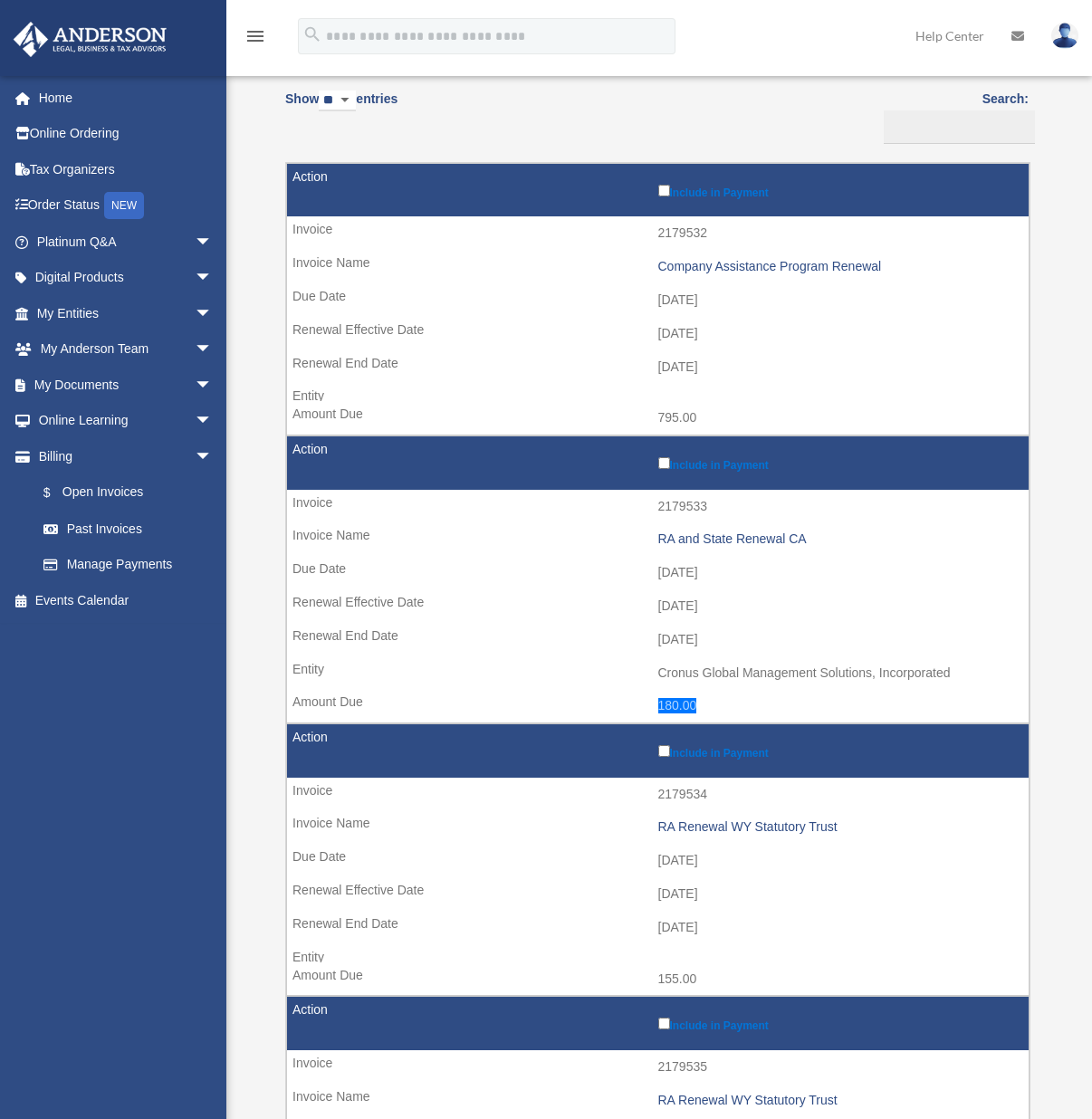
scroll to position [151, 0]
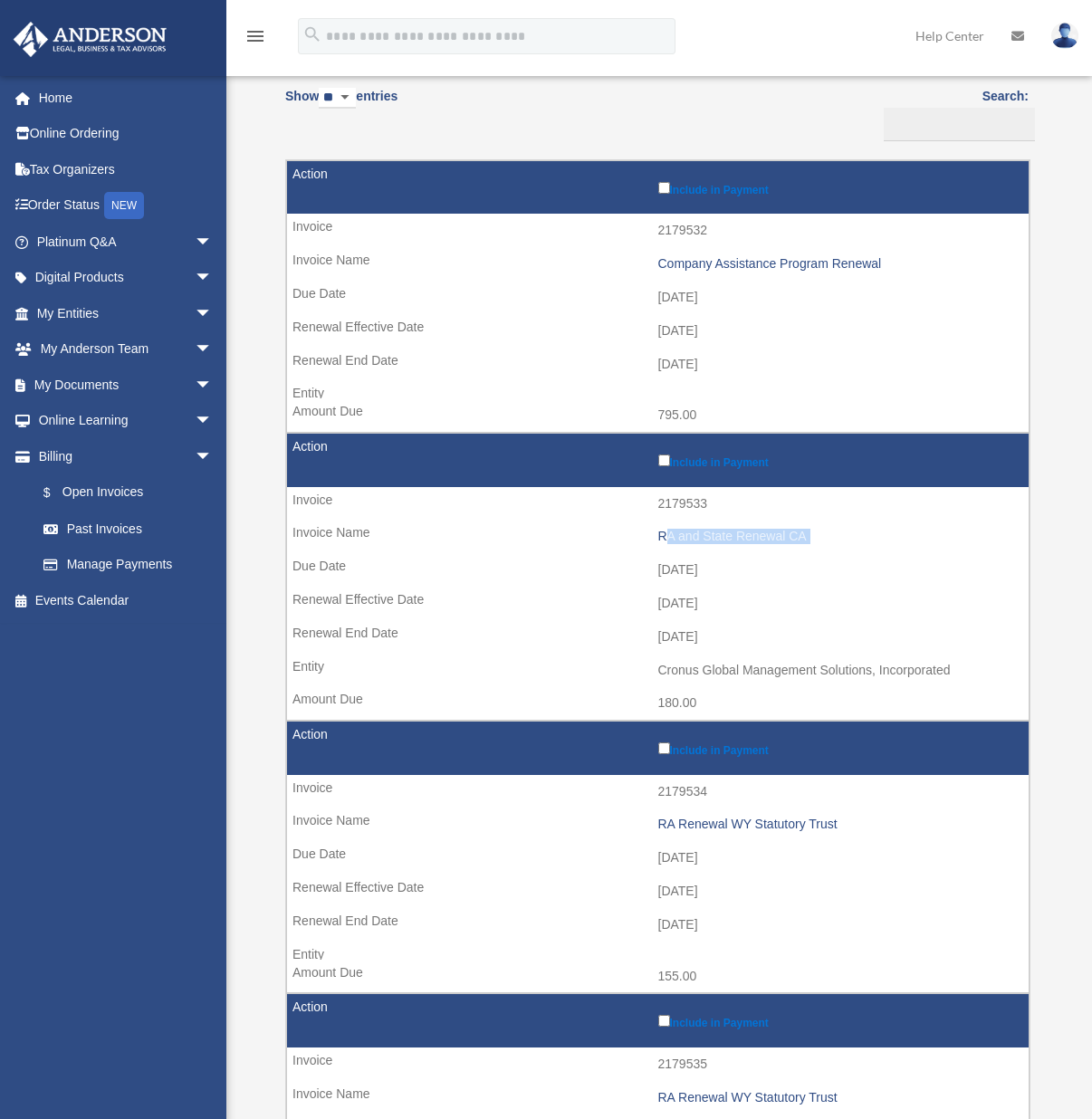
drag, startPoint x: 344, startPoint y: 566, endPoint x: 269, endPoint y: 554, distance: 76.0
click at [347, 568] on td "[DATE]" at bounding box center [658, 571] width 742 height 35
drag, startPoint x: 347, startPoint y: 567, endPoint x: 279, endPoint y: 560, distance: 68.4
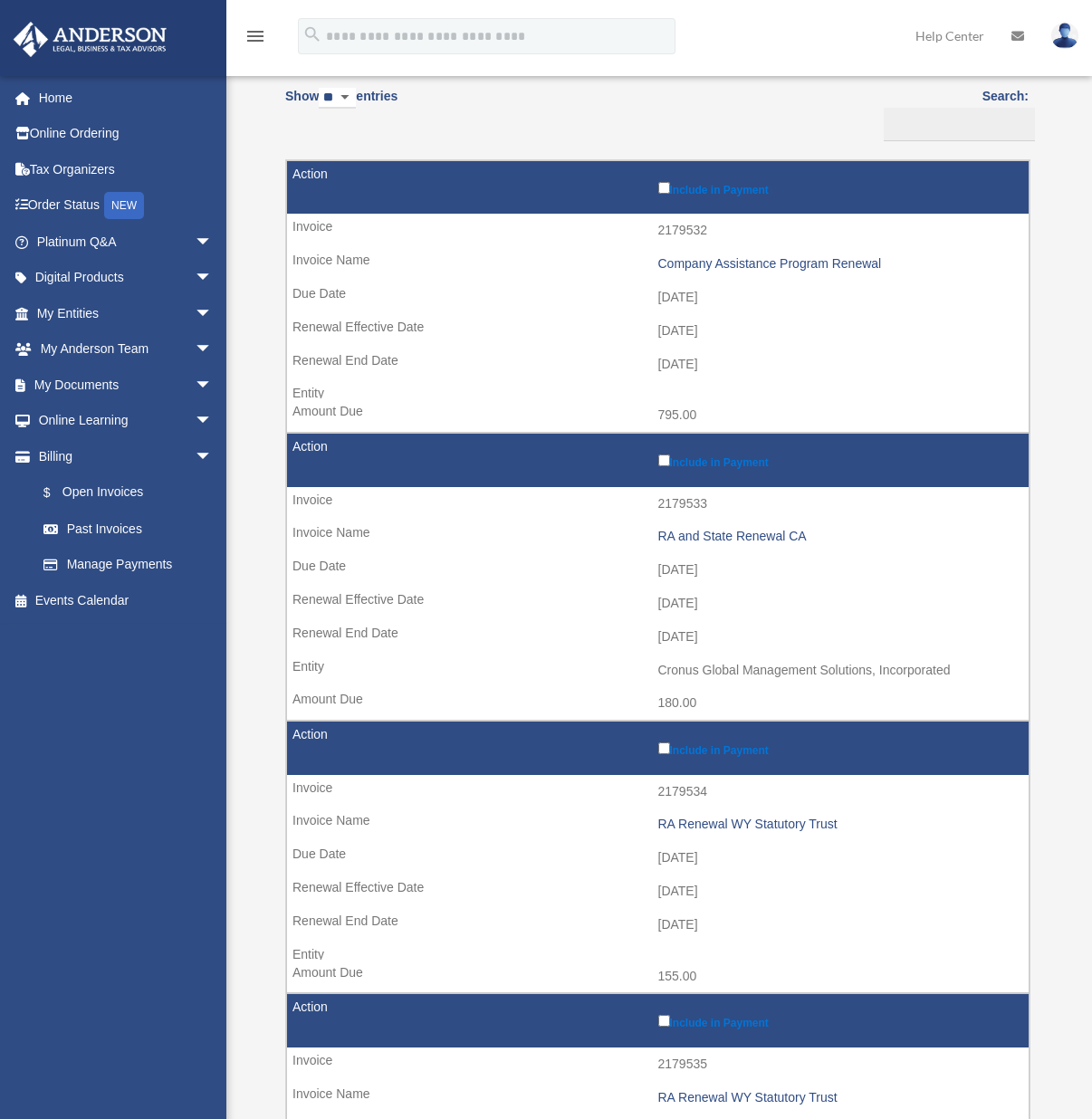
click at [660, 573] on td "[DATE]" at bounding box center [658, 571] width 742 height 35
click at [1065, 33] on img at bounding box center [1065, 35] width 27 height 26
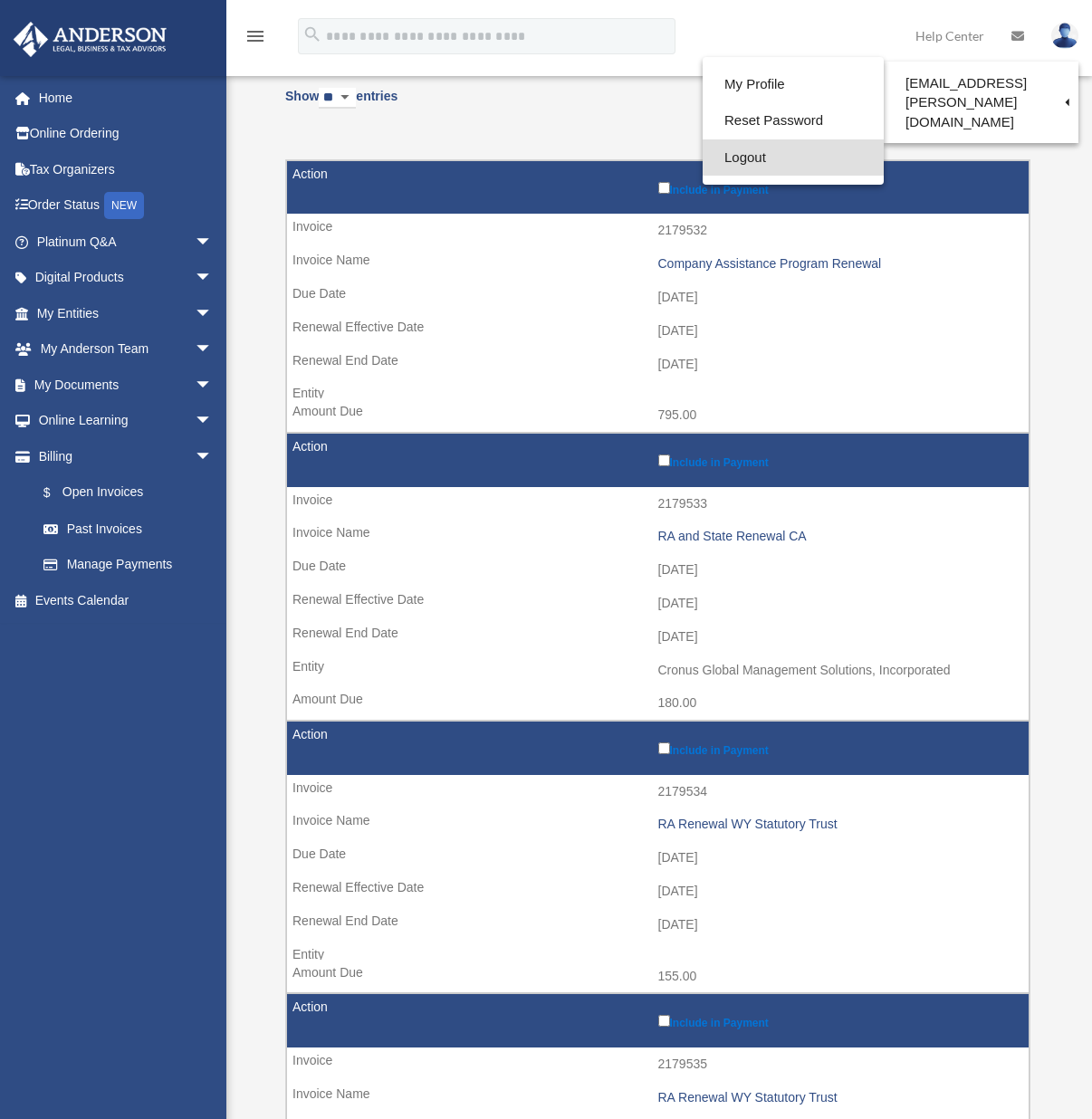
click at [811, 159] on link "Logout" at bounding box center [793, 158] width 181 height 38
